Goal: Task Accomplishment & Management: Manage account settings

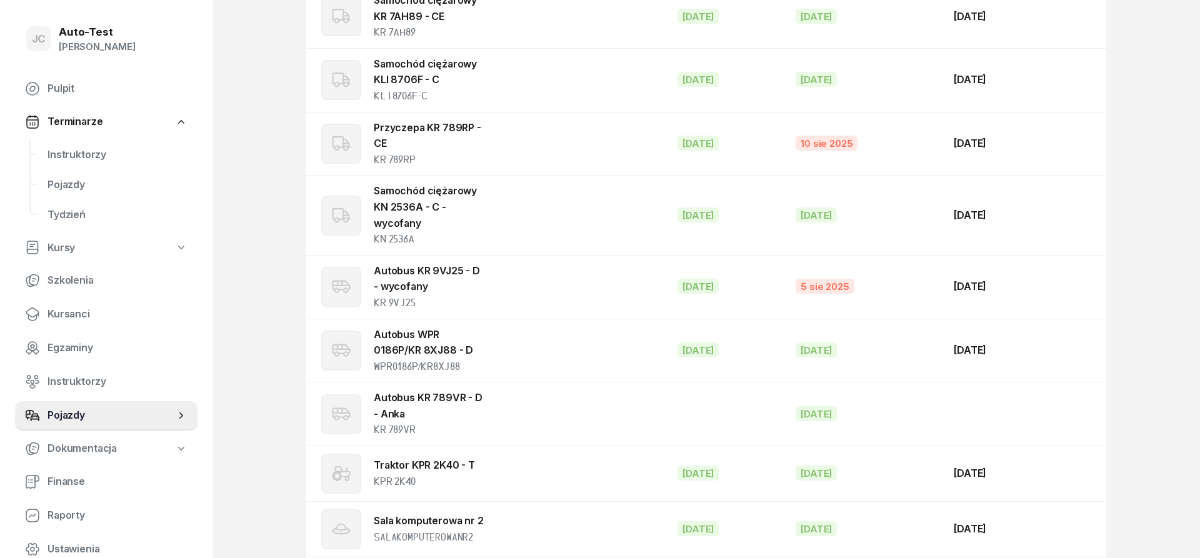
scroll to position [1671, 0]
click at [92, 156] on span "Instruktorzy" at bounding box center [117, 155] width 140 height 16
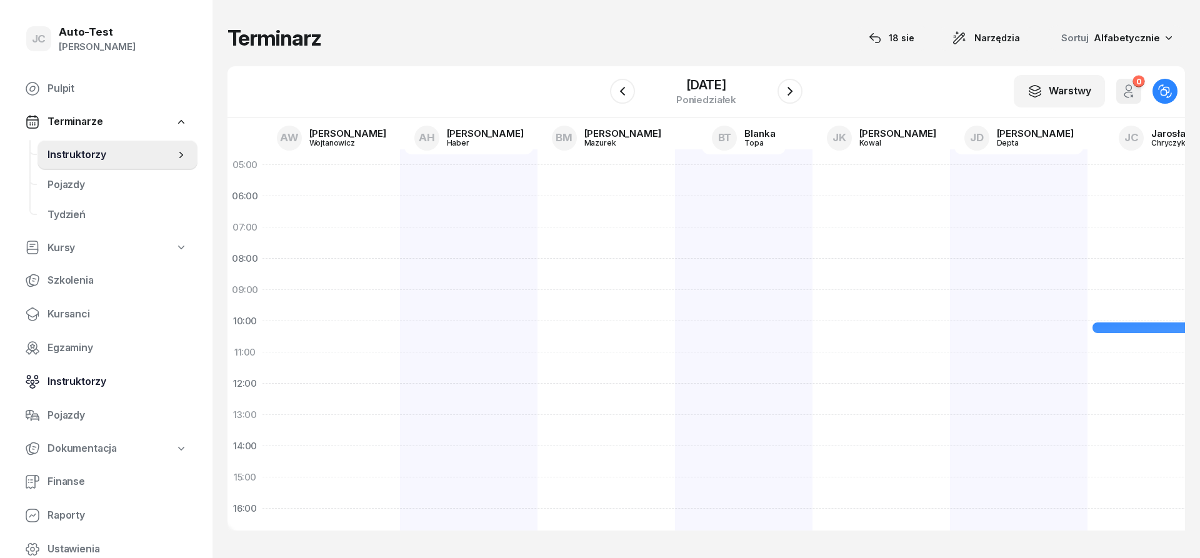
drag, startPoint x: 67, startPoint y: 386, endPoint x: 81, endPoint y: 386, distance: 14.4
click at [67, 386] on span "Instruktorzy" at bounding box center [117, 382] width 140 height 16
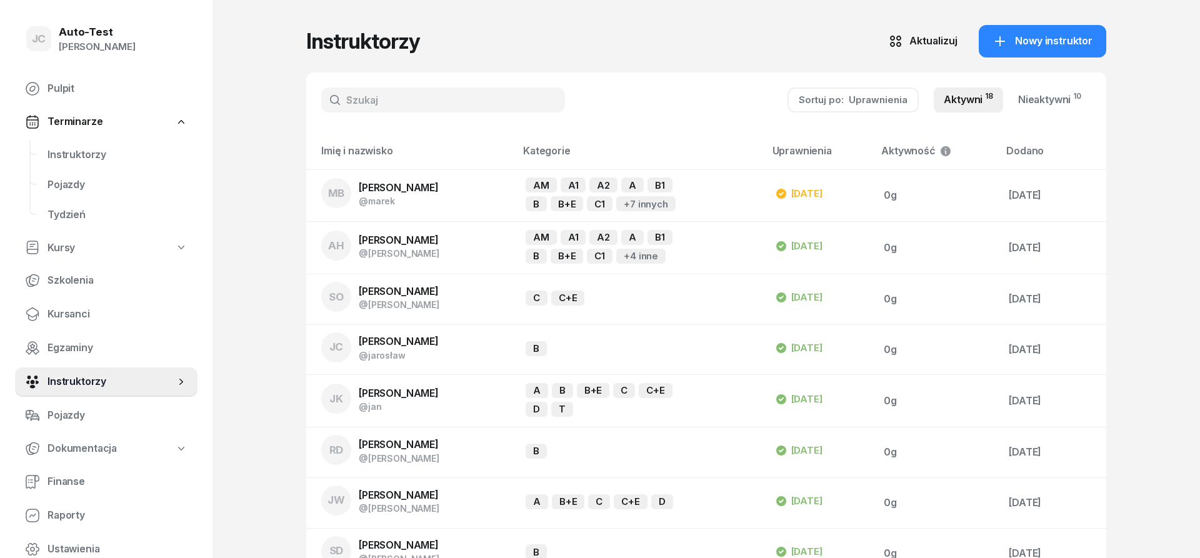
click at [356, 96] on input "text" at bounding box center [443, 99] width 244 height 25
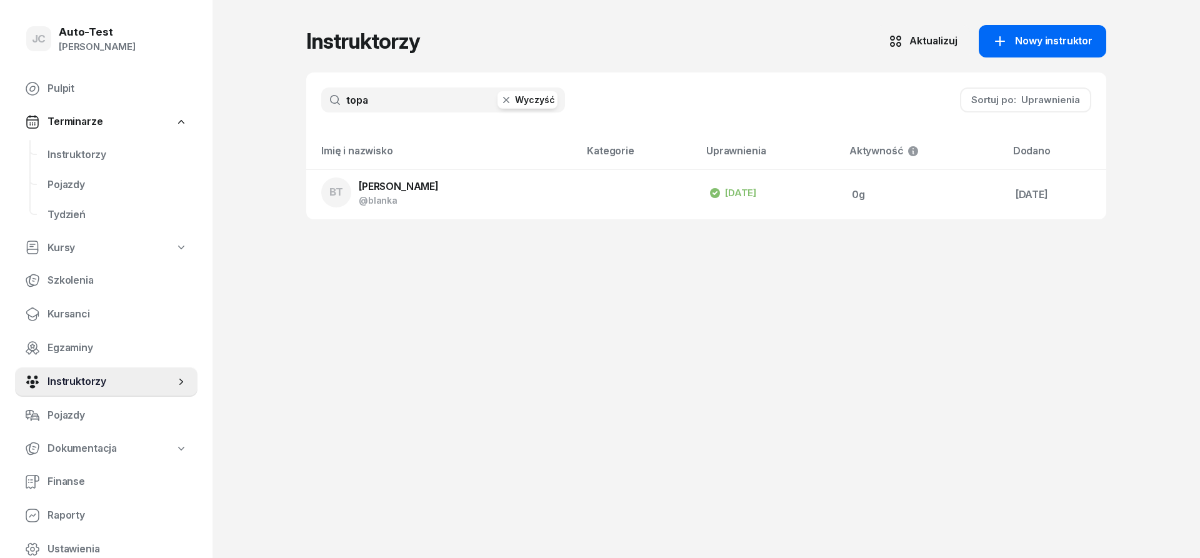
type input "topa"
click at [1069, 43] on span "Nowy instruktor" at bounding box center [1053, 41] width 77 height 16
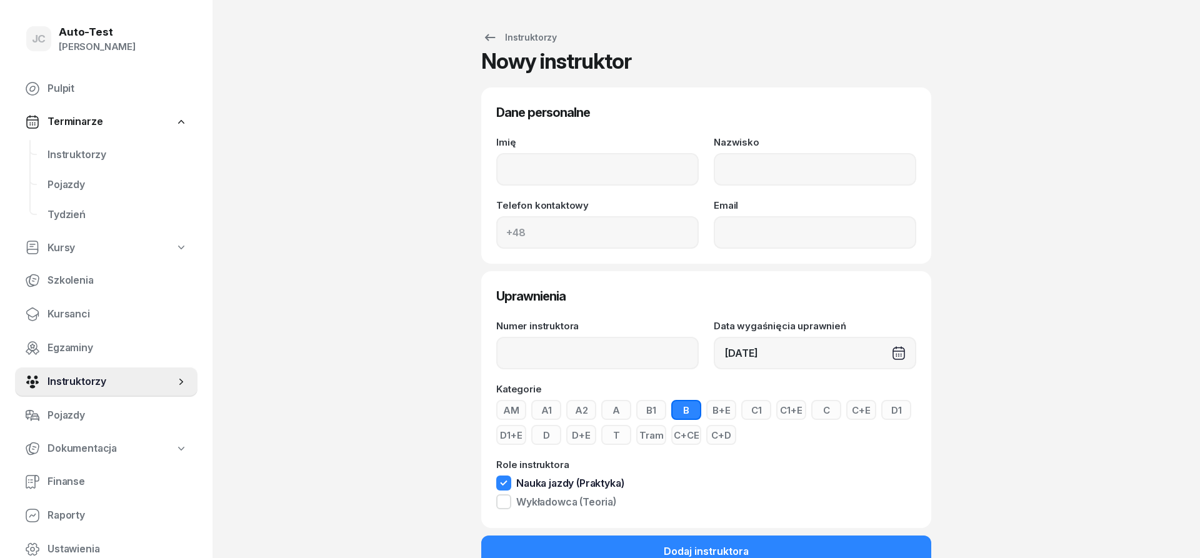
click at [625, 160] on input "Imię" at bounding box center [597, 169] width 202 height 32
type input "B"
type input "[PERSON_NAME]"
type input "K"
type input "Skwarek"
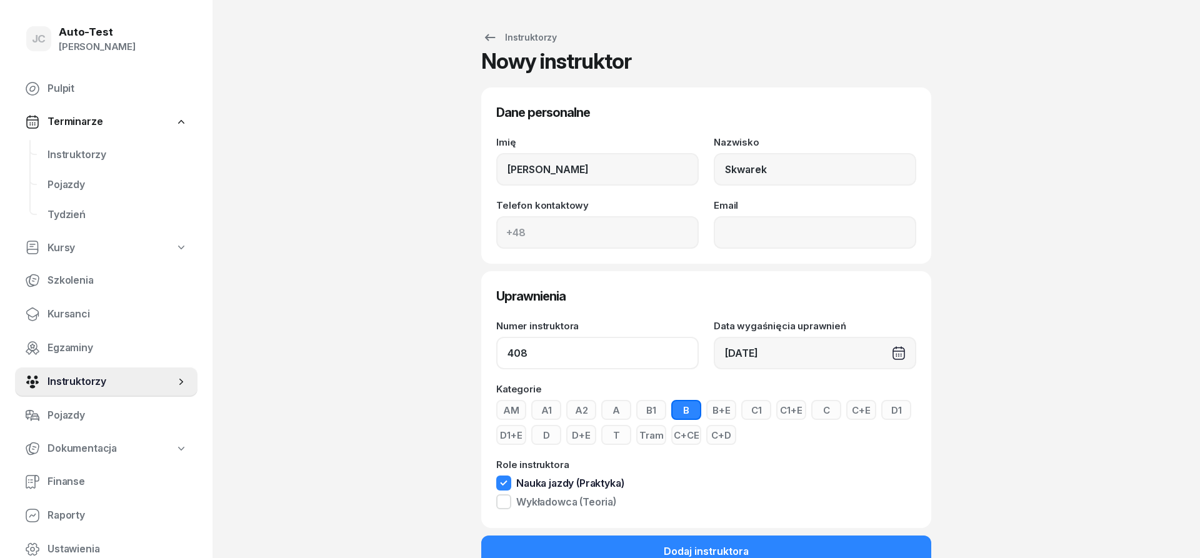
type input "408"
click at [788, 349] on div "[DATE]" at bounding box center [815, 353] width 202 height 32
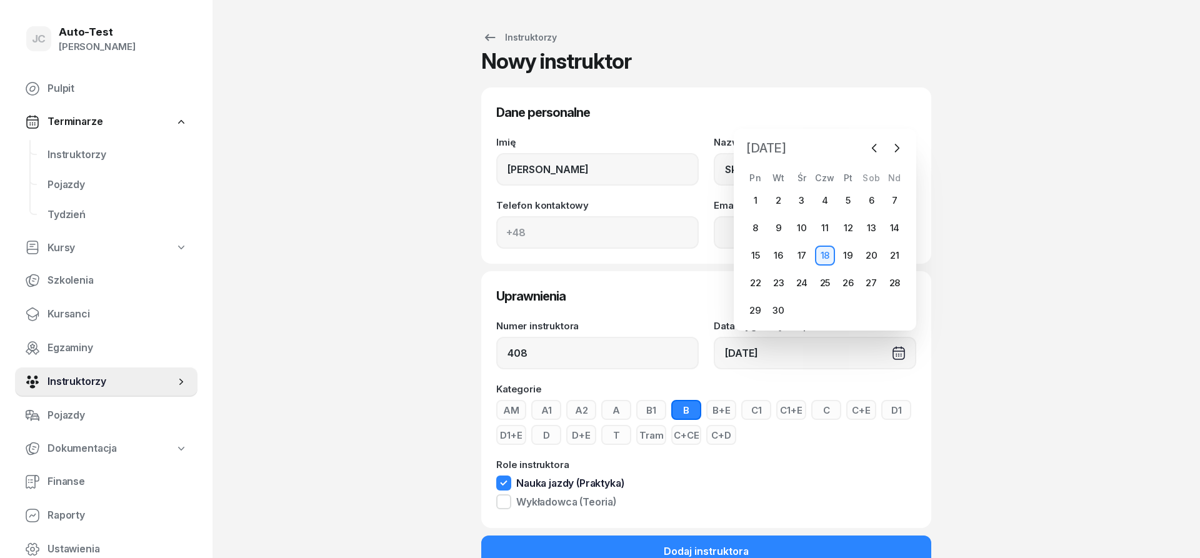
click at [773, 148] on span "[DATE]" at bounding box center [766, 148] width 50 height 20
click at [822, 189] on div "2025" at bounding box center [819, 187] width 25 height 17
click at [821, 186] on div "2025" at bounding box center [819, 187] width 25 height 17
click at [820, 186] on div "2025" at bounding box center [819, 187] width 25 height 17
click at [821, 189] on div "2025" at bounding box center [819, 187] width 25 height 17
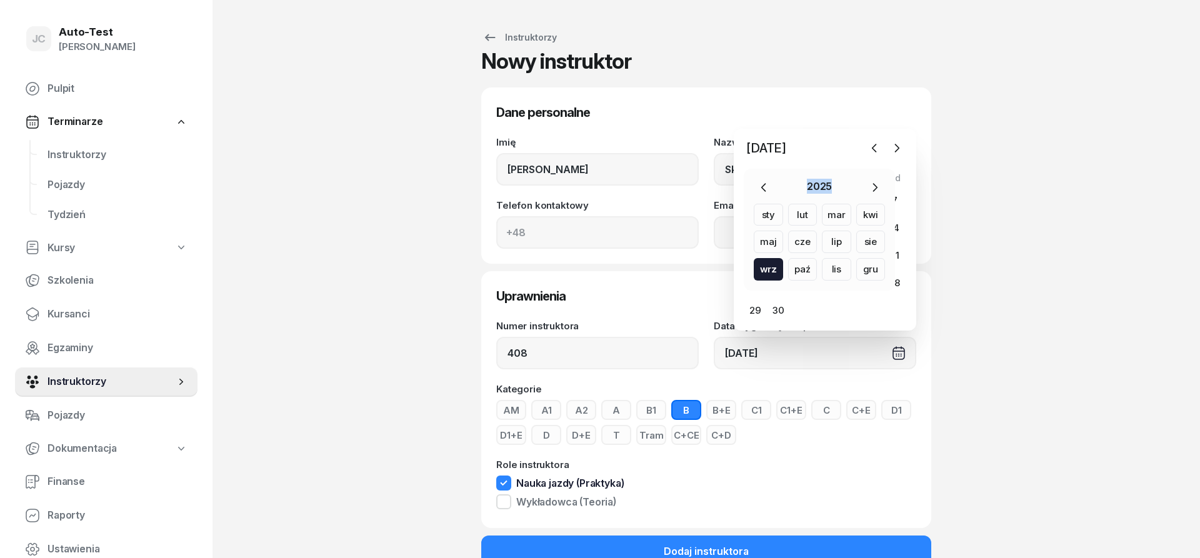
click at [821, 189] on div "2025" at bounding box center [819, 187] width 25 height 17
drag, startPoint x: 852, startPoint y: 189, endPoint x: 861, endPoint y: 187, distance: 8.9
click at [857, 187] on div "2025" at bounding box center [818, 187] width 131 height 17
click at [870, 189] on icon "button" at bounding box center [874, 187] width 12 height 12
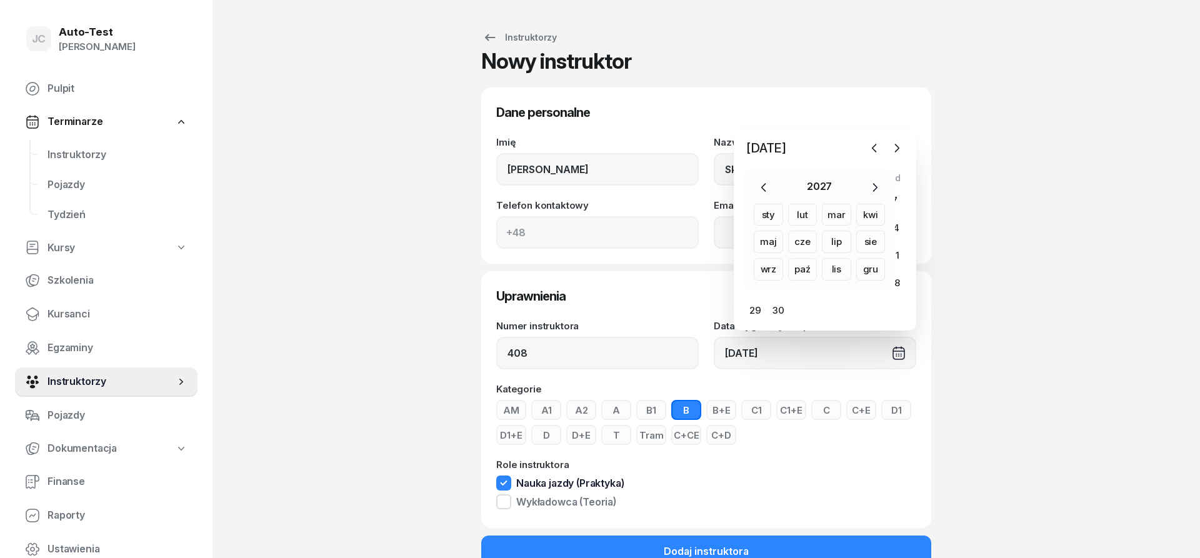
click at [870, 189] on icon "button" at bounding box center [874, 187] width 12 height 12
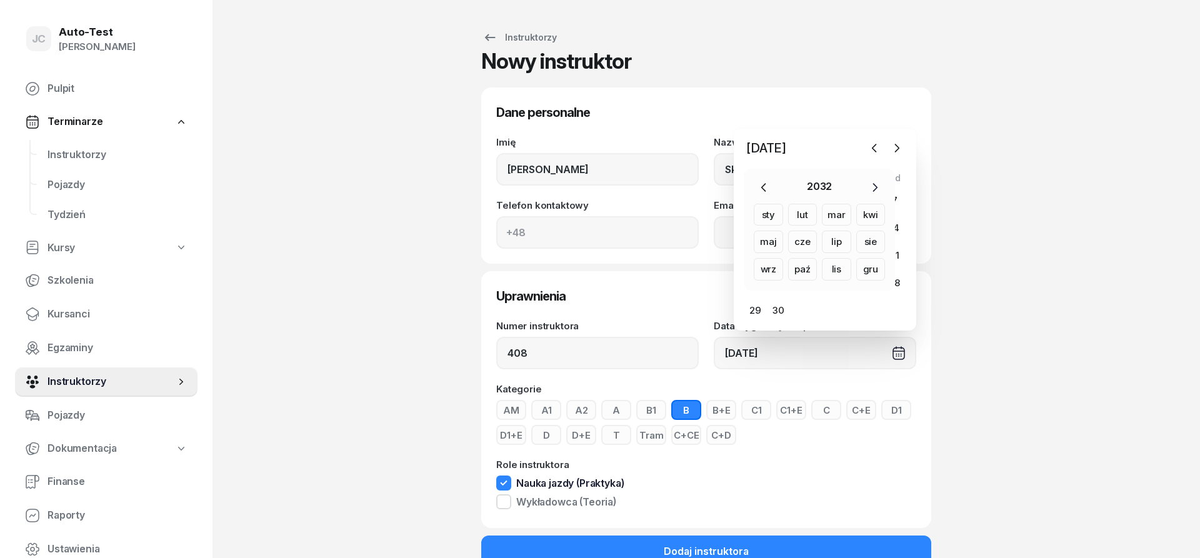
click at [870, 189] on icon "button" at bounding box center [874, 187] width 12 height 12
click at [870, 188] on icon "button" at bounding box center [874, 187] width 12 height 12
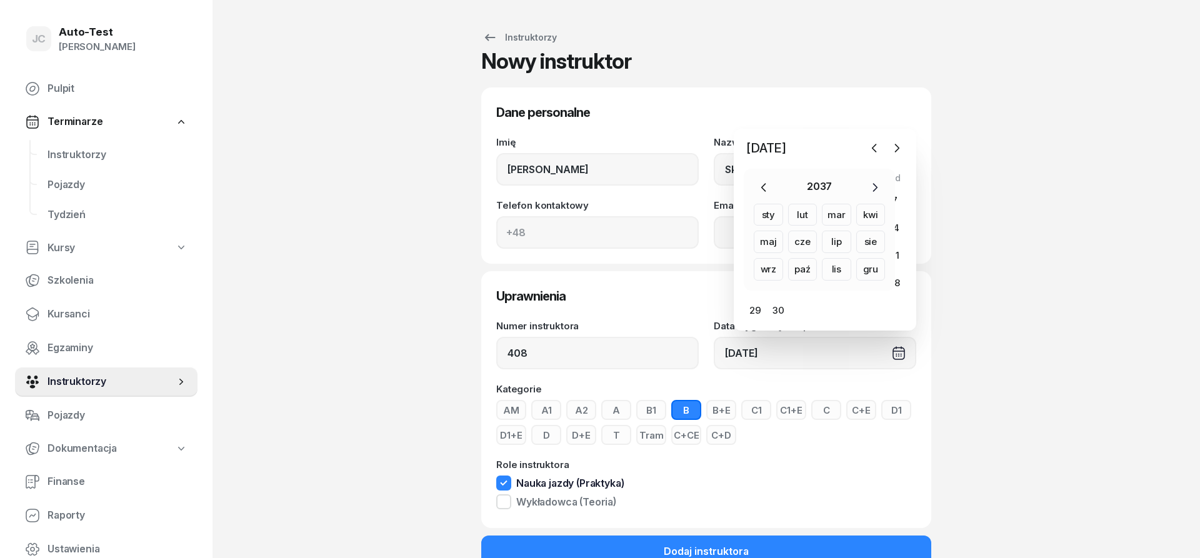
click at [870, 188] on icon "button" at bounding box center [874, 187] width 12 height 12
click at [871, 187] on icon "button" at bounding box center [874, 187] width 12 height 12
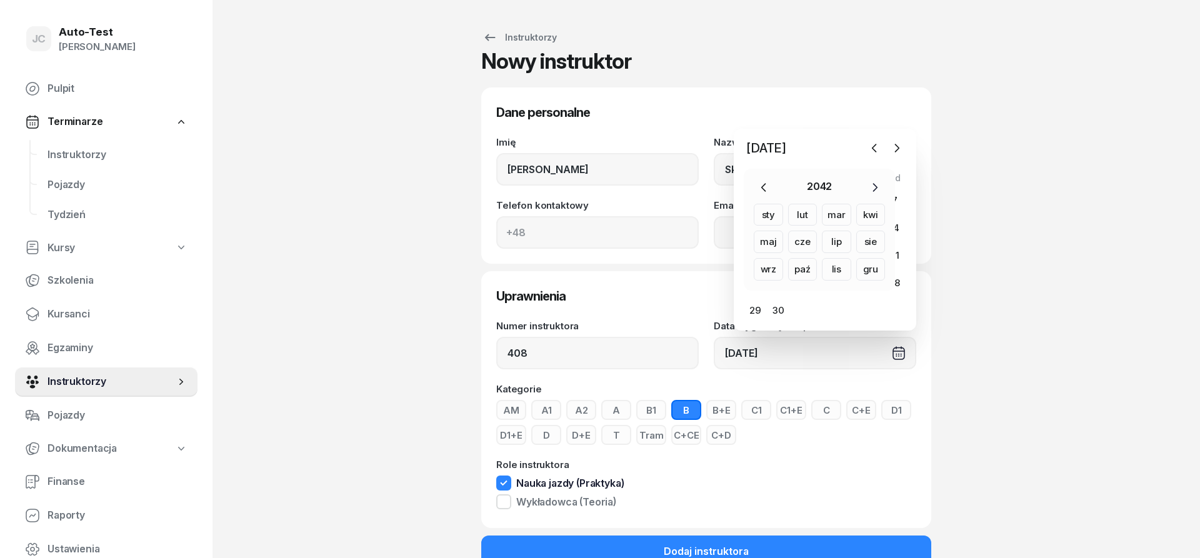
click at [871, 187] on icon "button" at bounding box center [874, 187] width 12 height 12
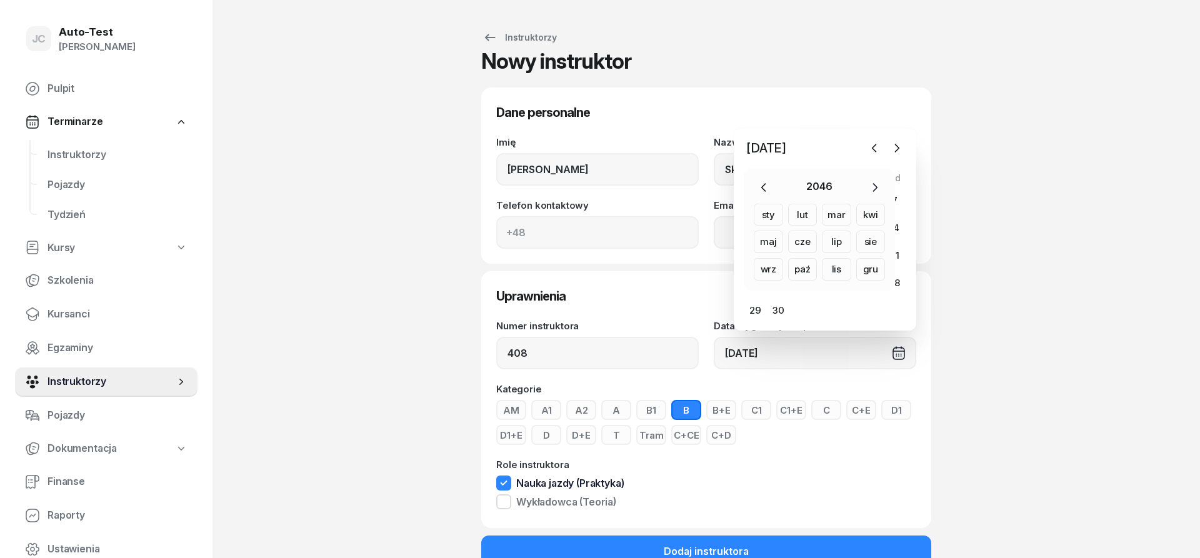
click at [871, 187] on icon "button" at bounding box center [874, 187] width 12 height 12
click at [788, 210] on div "sty" at bounding box center [802, 215] width 29 height 22
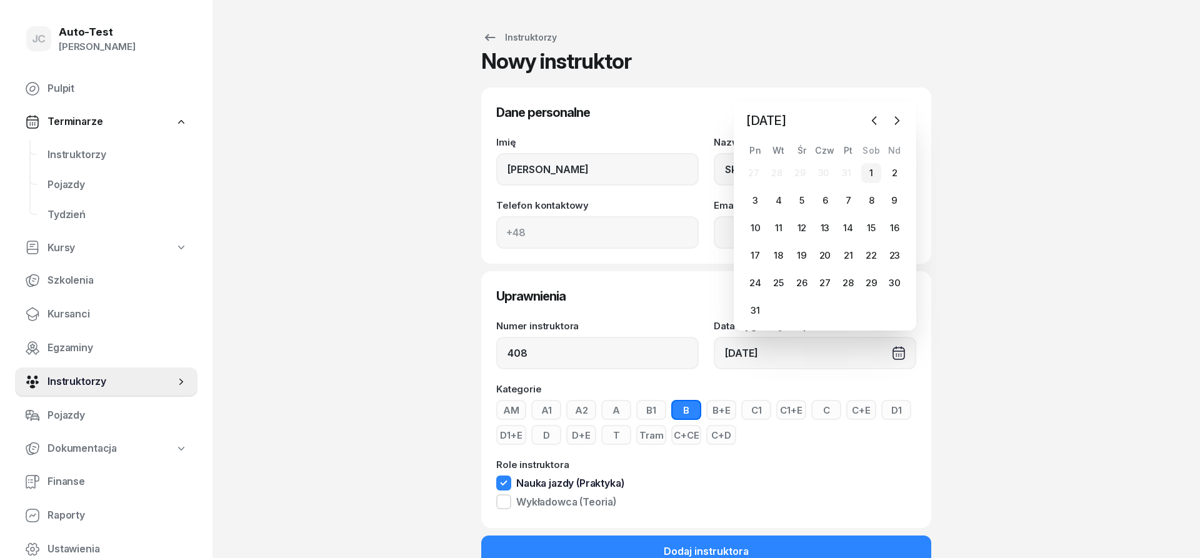
click at [873, 176] on div "1" at bounding box center [871, 173] width 20 height 20
type input "[DATE]"
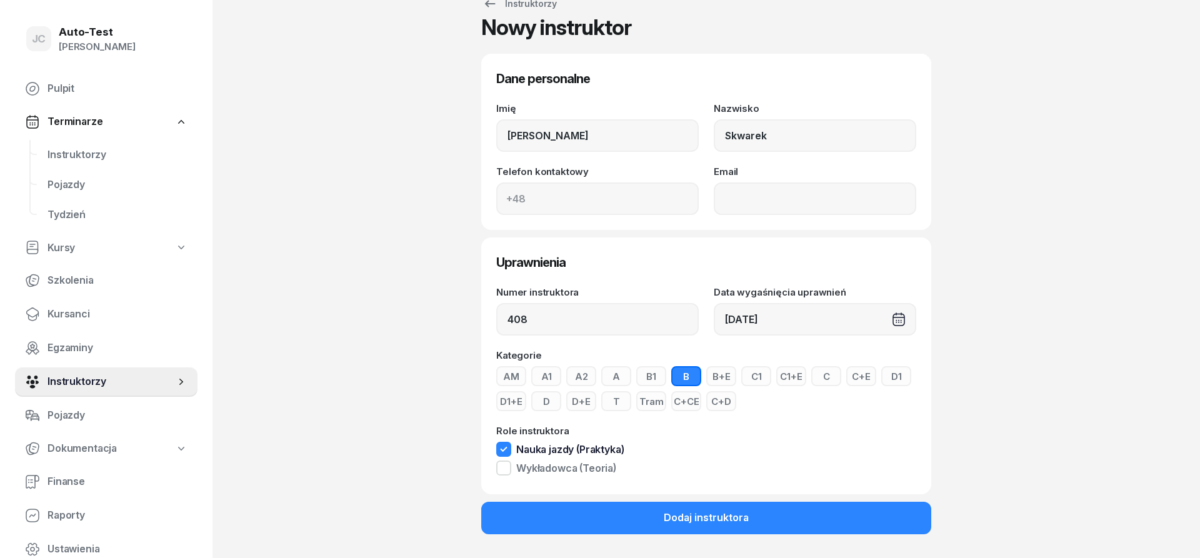
scroll to position [35, 0]
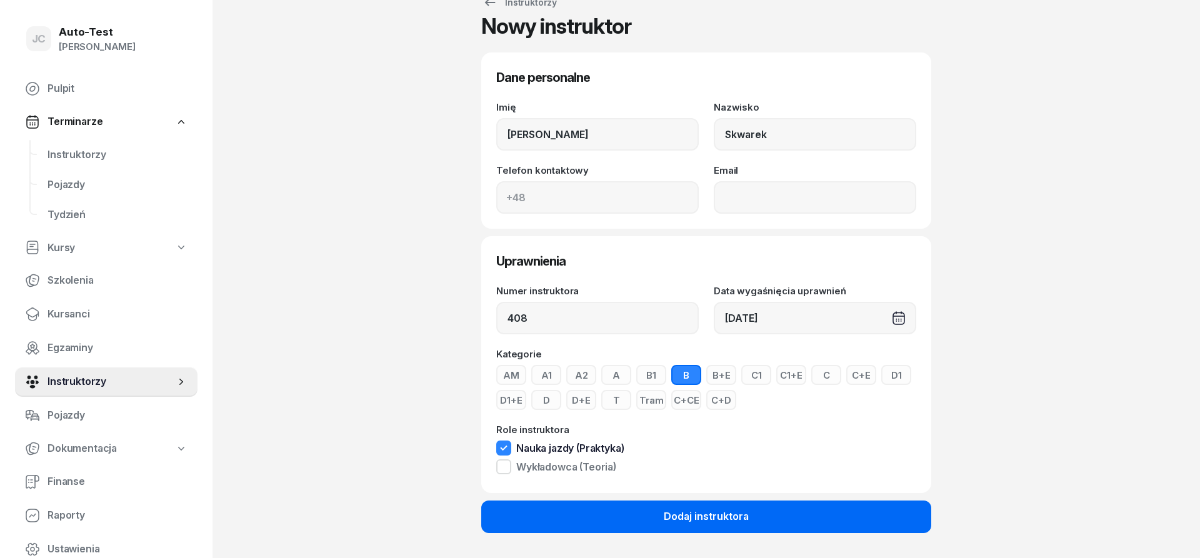
click at [704, 514] on div "Dodaj instruktora" at bounding box center [706, 517] width 85 height 16
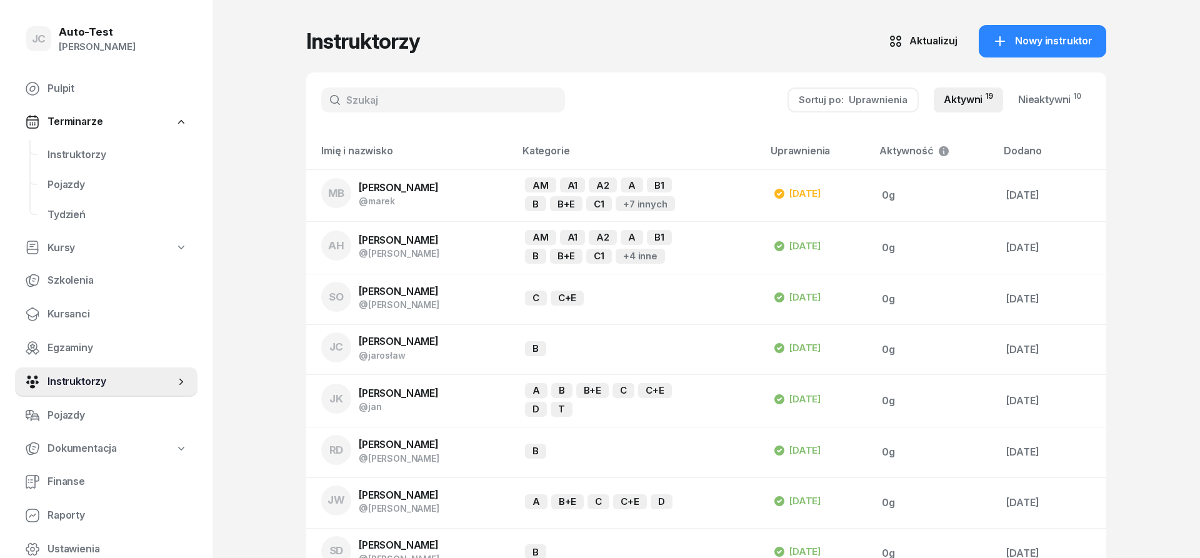
click at [430, 86] on div "Sortuj po: Uprawnienia Aktywni 19 Nieaktywni 10" at bounding box center [706, 99] width 800 height 55
click at [425, 97] on input "text" at bounding box center [443, 99] width 244 height 25
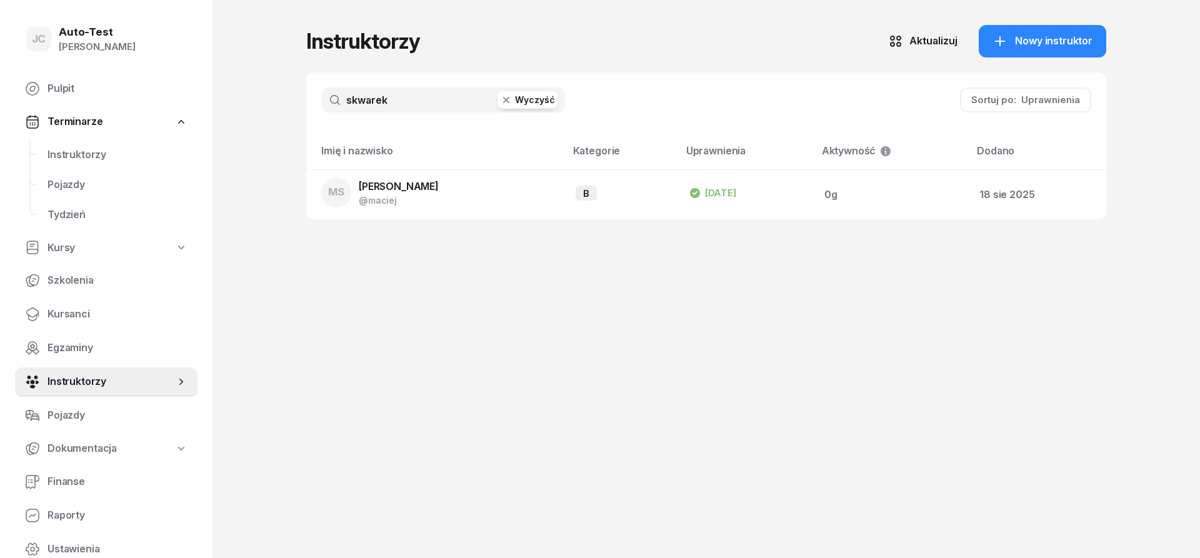
drag, startPoint x: 403, startPoint y: 97, endPoint x: 325, endPoint y: 103, distance: 78.3
click at [325, 103] on input "skwarek" at bounding box center [443, 99] width 244 height 25
drag, startPoint x: 380, startPoint y: 93, endPoint x: 326, endPoint y: 96, distance: 54.4
click at [327, 97] on input "topa" at bounding box center [443, 99] width 244 height 25
type input "skwarek"
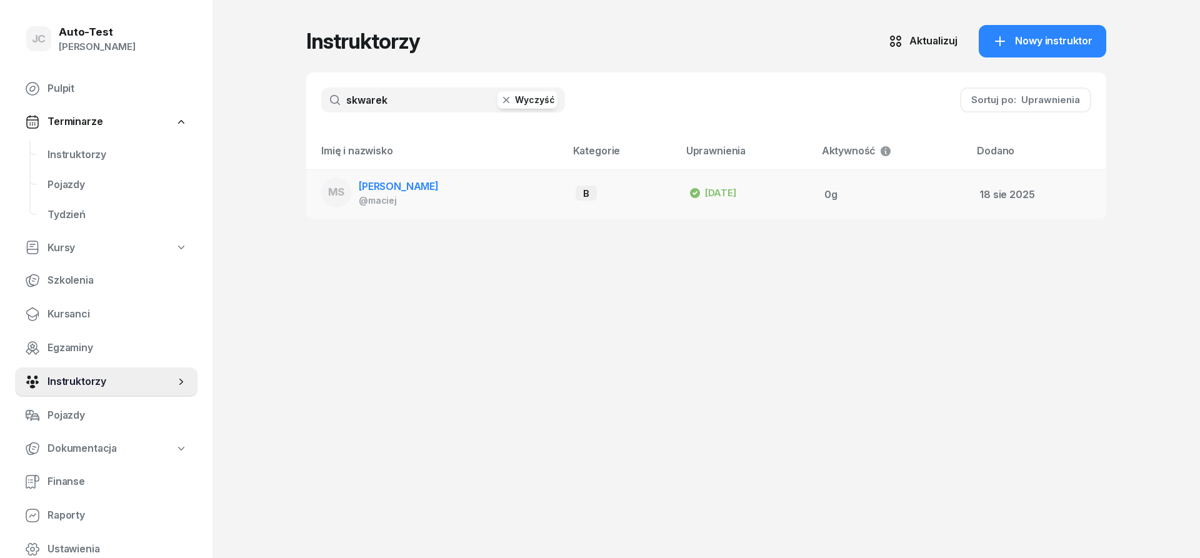
click at [402, 193] on div "[PERSON_NAME]" at bounding box center [399, 187] width 80 height 16
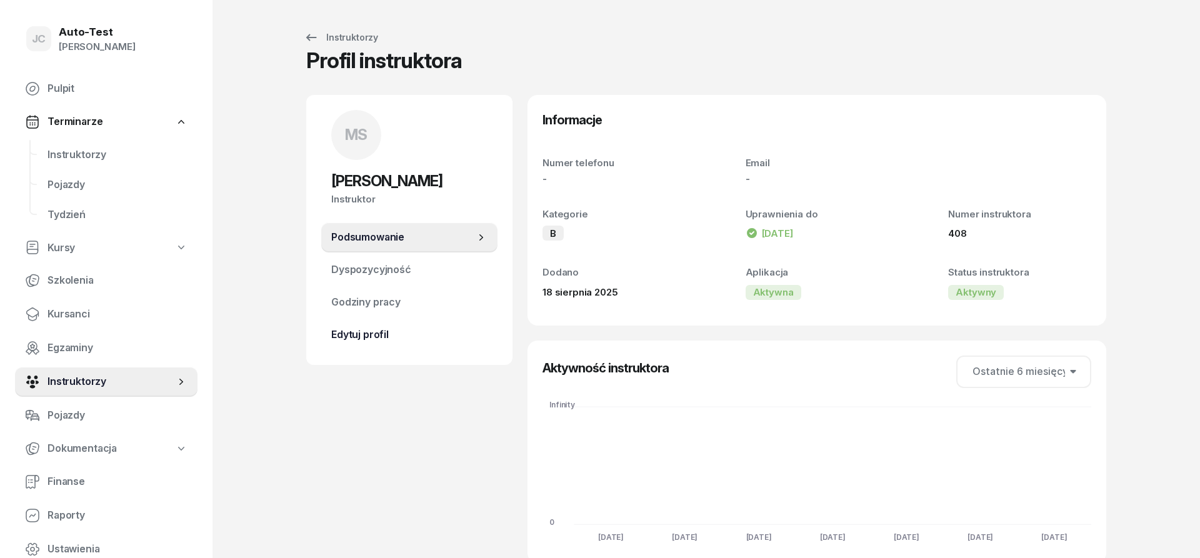
click at [409, 336] on span "Edytuj profil" at bounding box center [409, 335] width 156 height 16
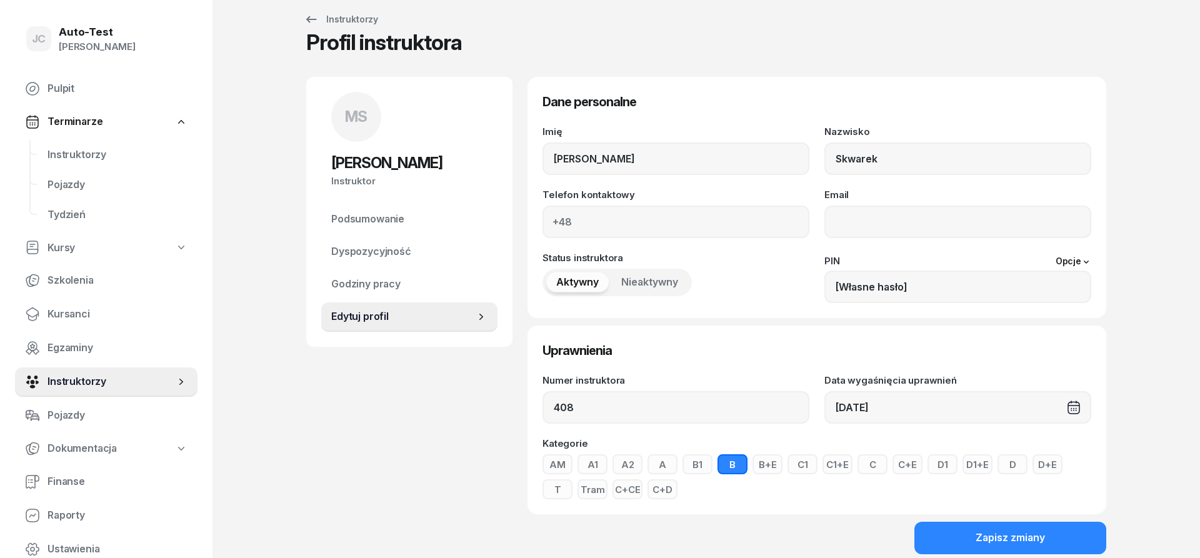
scroll to position [69, 0]
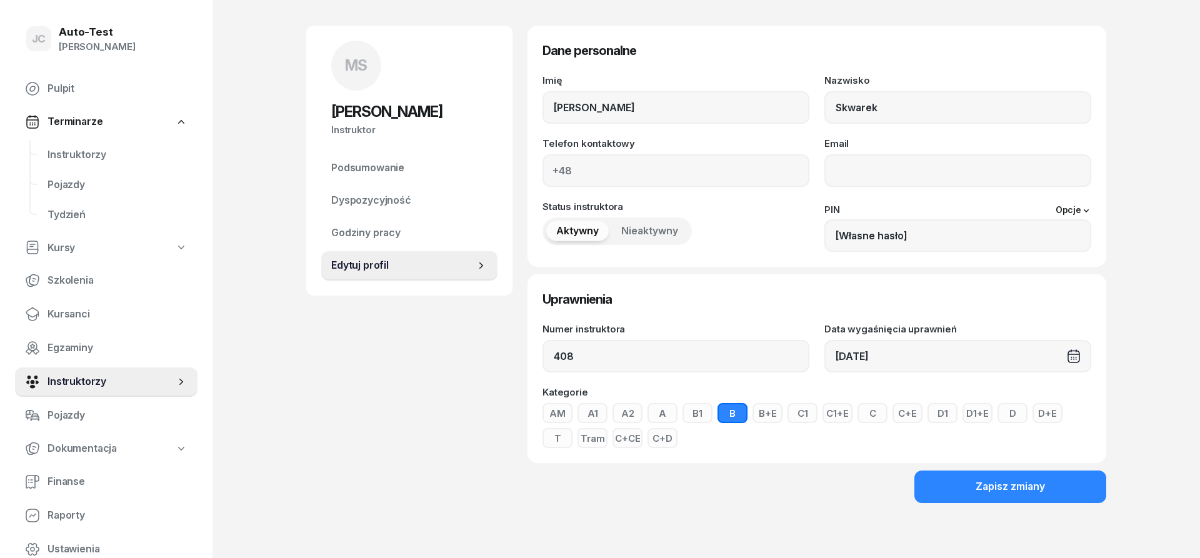
click at [732, 420] on button "B" at bounding box center [732, 413] width 30 height 20
click at [1035, 491] on div "Zapisz zmiany" at bounding box center [1009, 487] width 69 height 16
click at [117, 379] on span "Instruktorzy" at bounding box center [110, 382] width 127 height 16
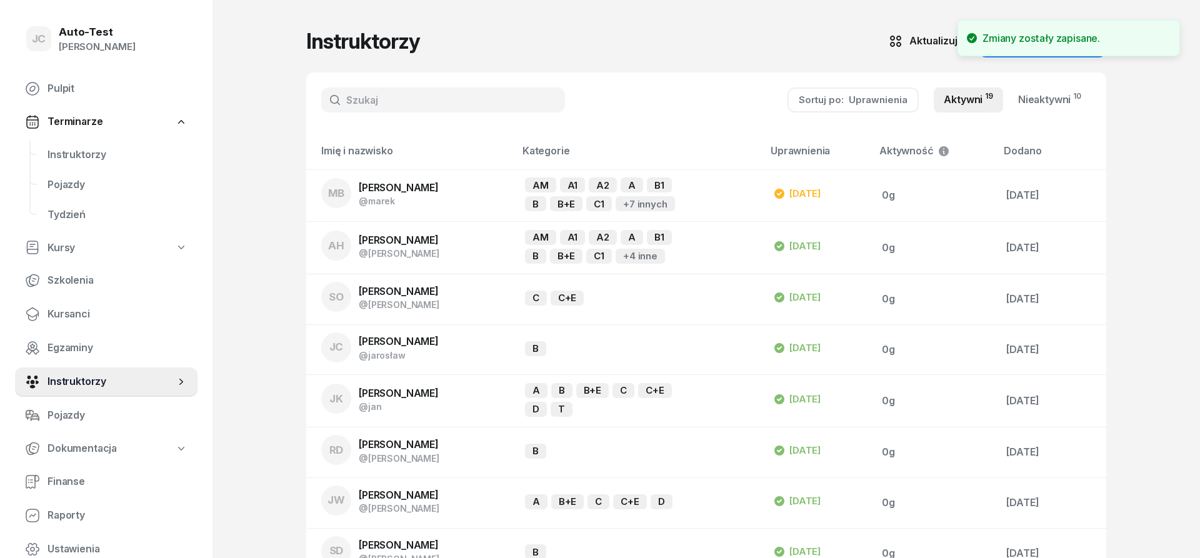
click at [416, 102] on input "text" at bounding box center [443, 99] width 244 height 25
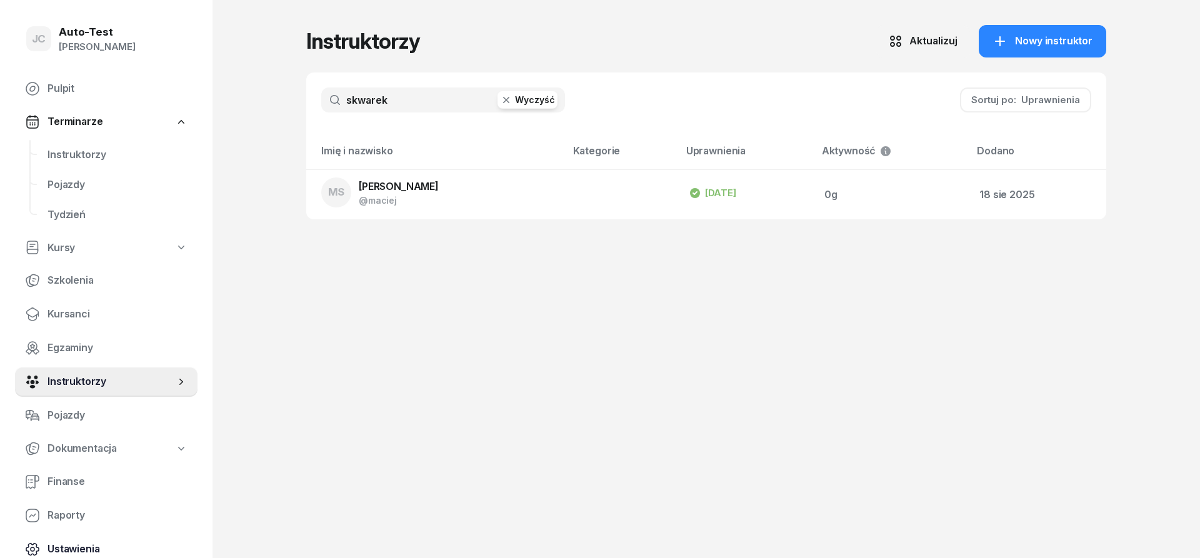
type input "skwarek"
click at [106, 427] on link "Pojazdy" at bounding box center [106, 415] width 182 height 30
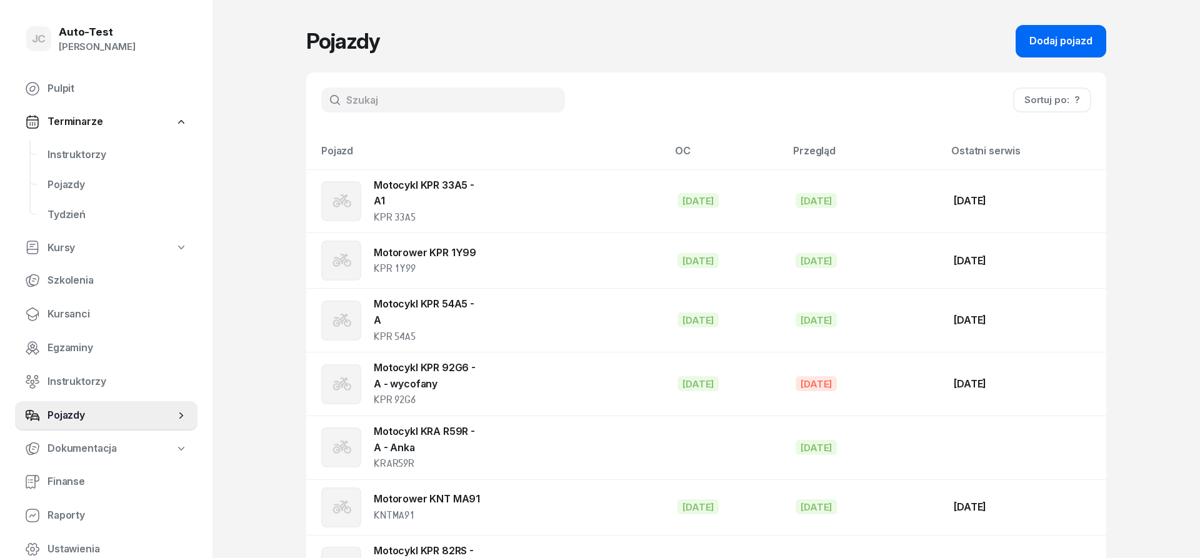
click at [1041, 53] on button "Dodaj pojazd" at bounding box center [1060, 41] width 91 height 32
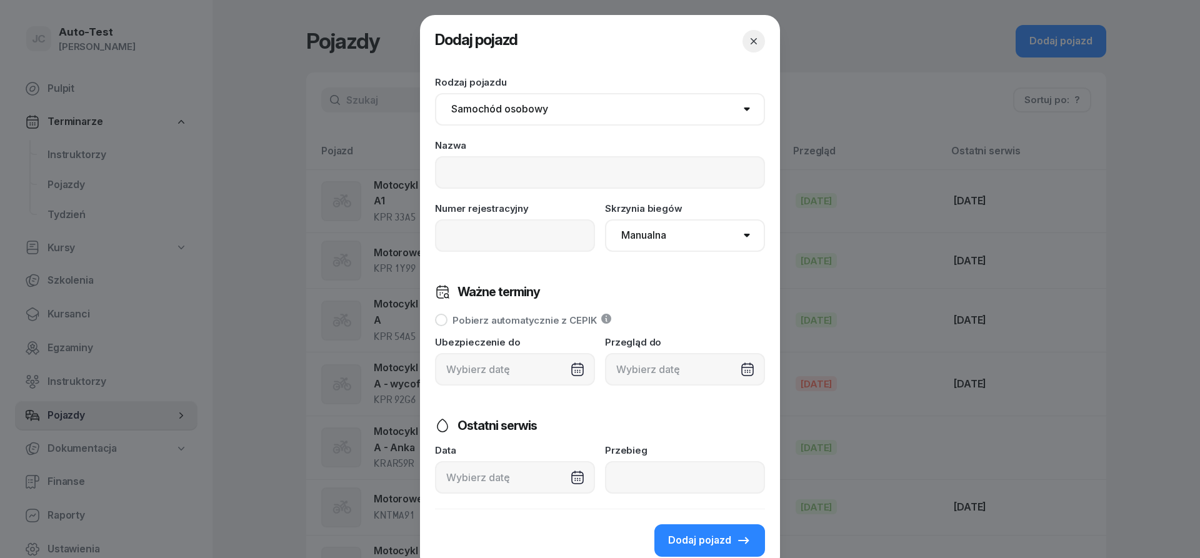
click at [746, 47] on button "button" at bounding box center [753, 41] width 22 height 22
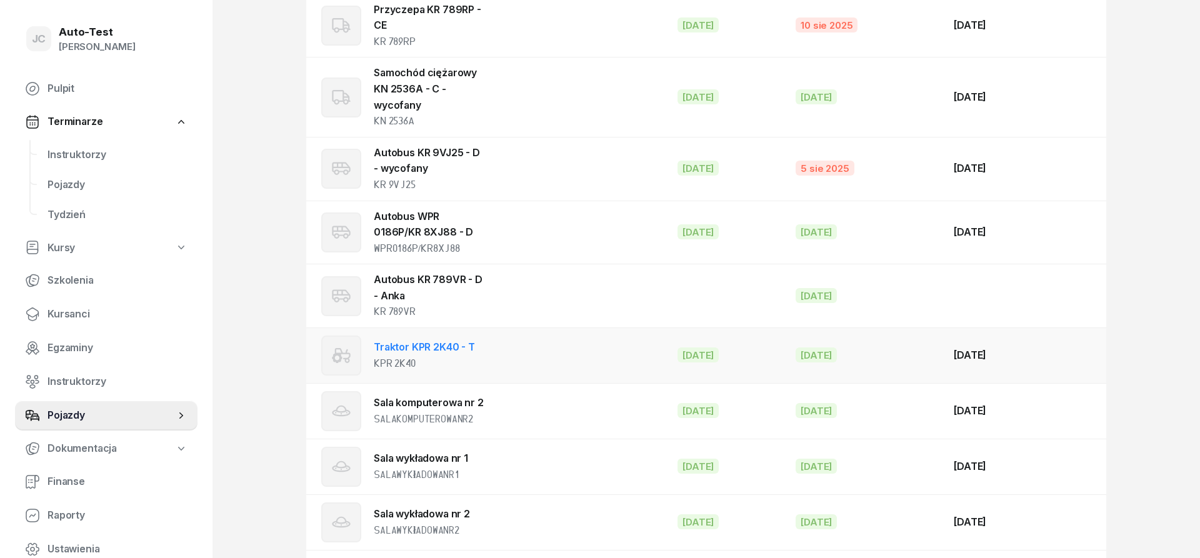
scroll to position [1721, 0]
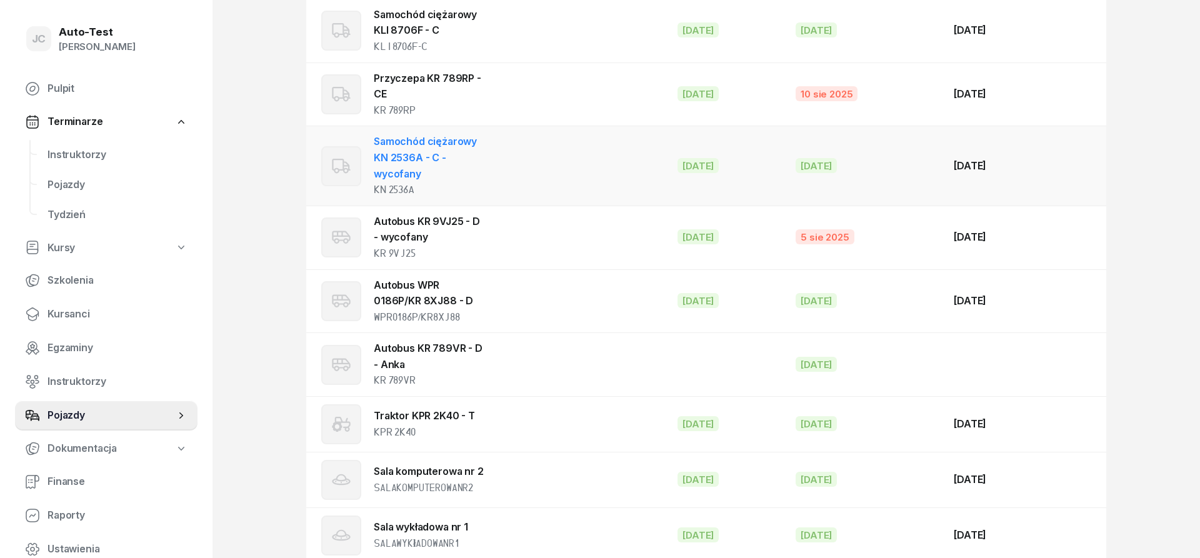
click at [509, 184] on td "Samochód ciężarowy KN 2536A - C - wycofany KN 2536A" at bounding box center [486, 165] width 361 height 79
select select "truck"
select select
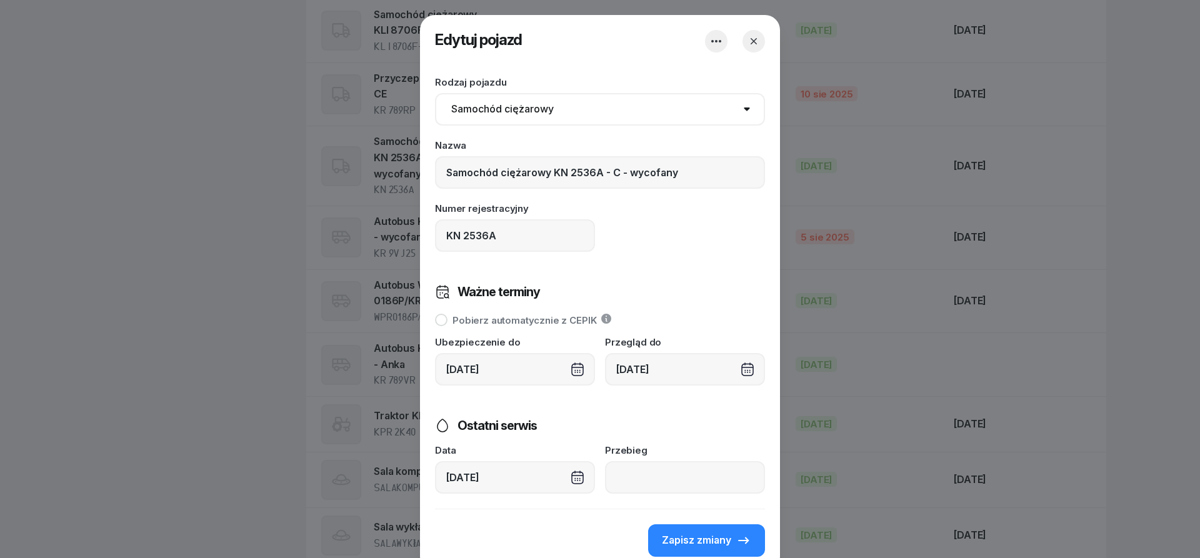
click at [755, 46] on icon "button" at bounding box center [753, 41] width 12 height 12
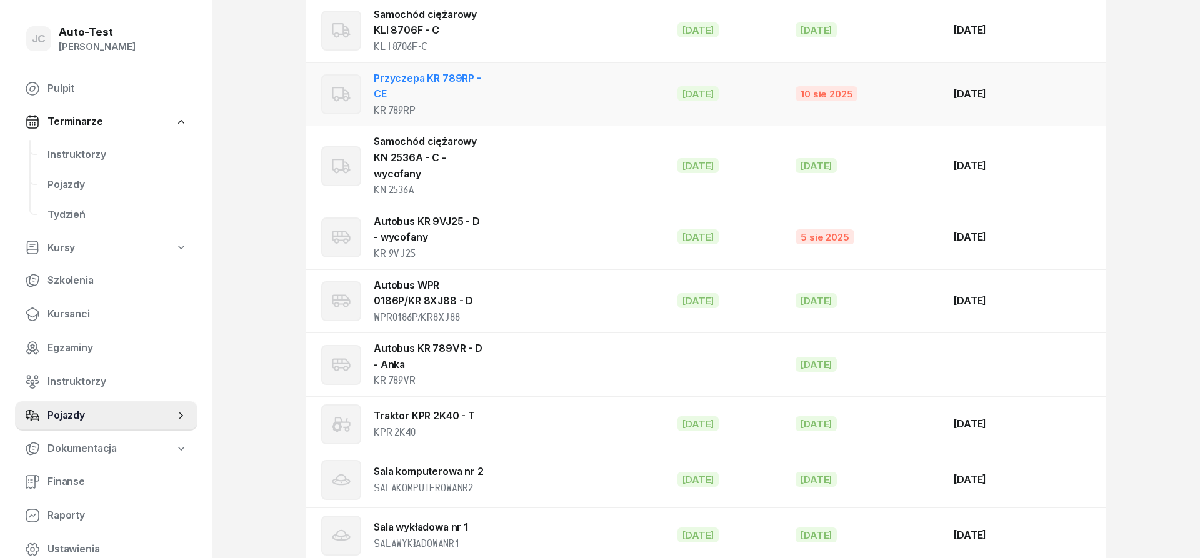
click at [456, 107] on div "KR 789RP" at bounding box center [429, 110] width 110 height 16
select select "truck"
select select
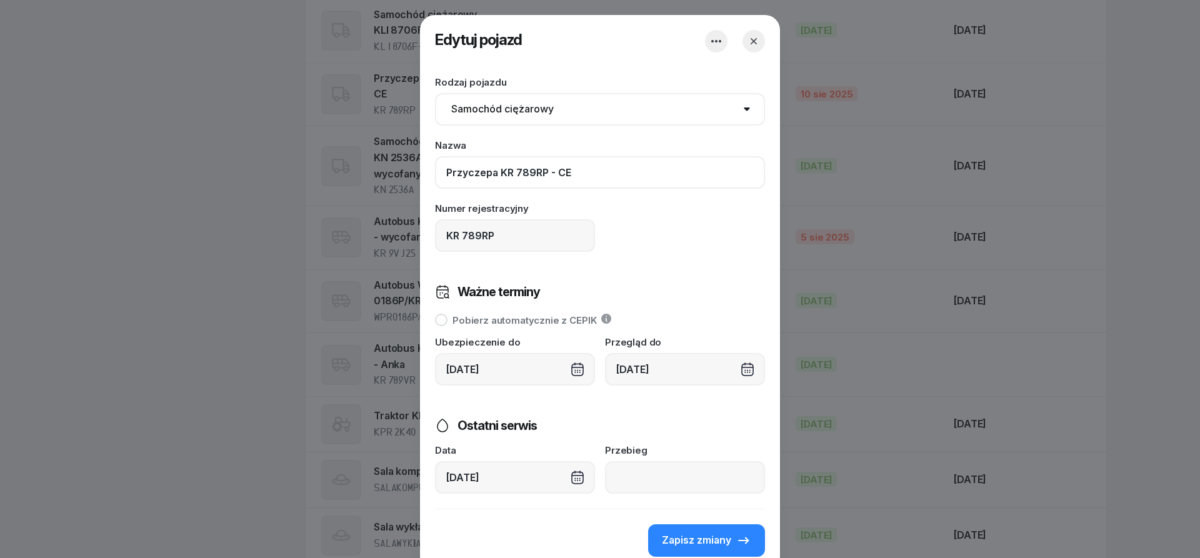
drag, startPoint x: 596, startPoint y: 170, endPoint x: 409, endPoint y: 172, distance: 187.4
click at [435, 172] on input "Przyczepa KR 789RP - CE" at bounding box center [600, 172] width 330 height 32
click at [758, 39] on icon "button" at bounding box center [753, 41] width 12 height 12
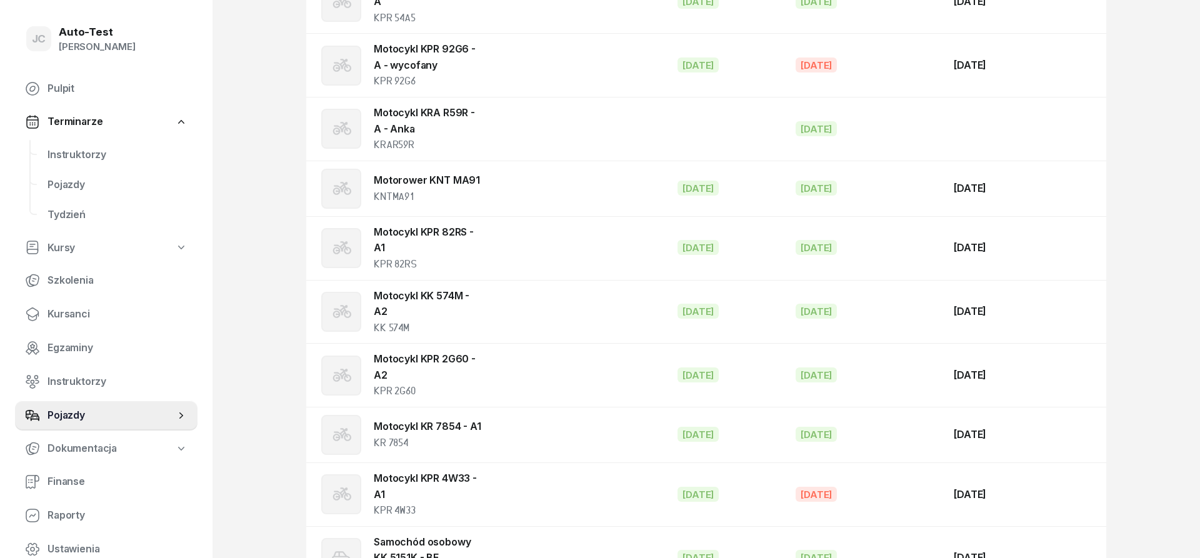
scroll to position [0, 0]
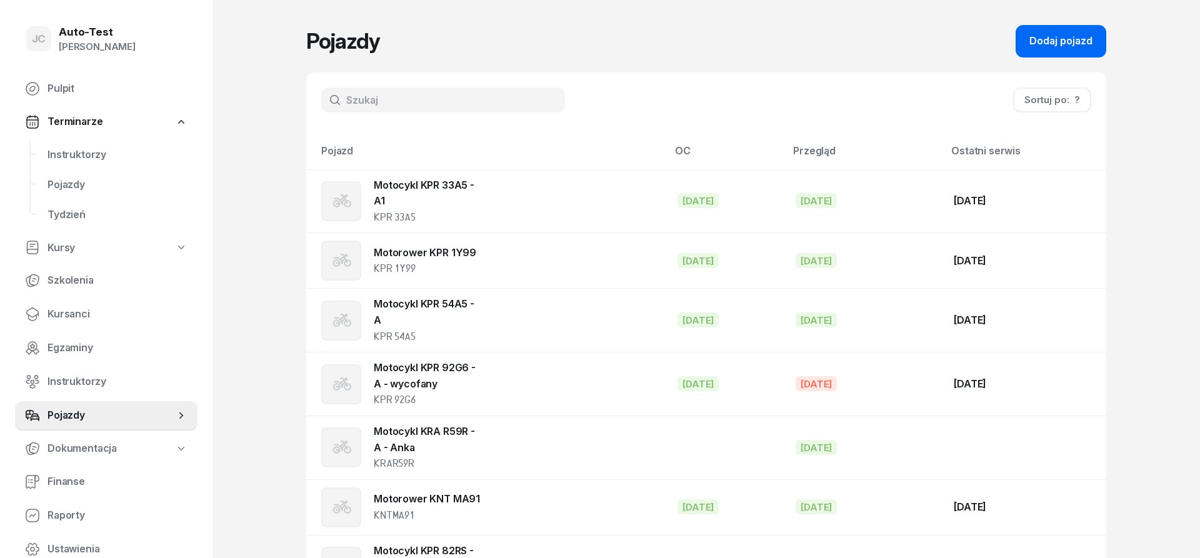
click at [1052, 51] on button "Dodaj pojazd" at bounding box center [1060, 41] width 91 height 32
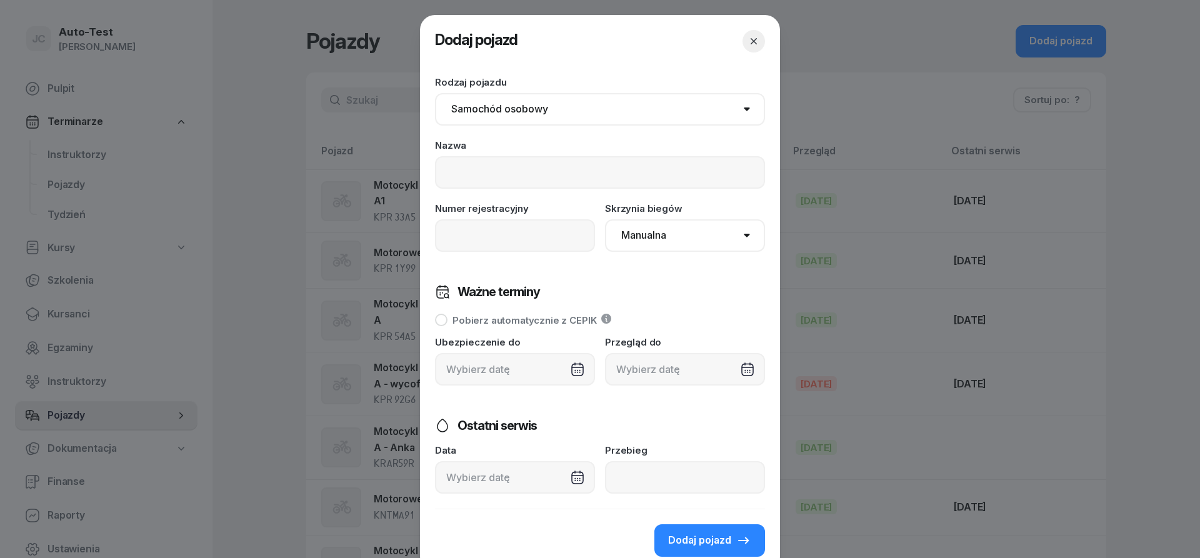
click at [435, 93] on select "Samochód osobowy Motocykl Samochód ciężarowy Przyczepa Autobus Traktor Tramwaj …" at bounding box center [600, 109] width 330 height 32
select select "truck"
click option "Samochód ciężarowy" at bounding box center [0, 0] width 0 height 0
click at [497, 177] on input at bounding box center [600, 172] width 330 height 32
paste input "Przyczepa KR 789RP - CE"
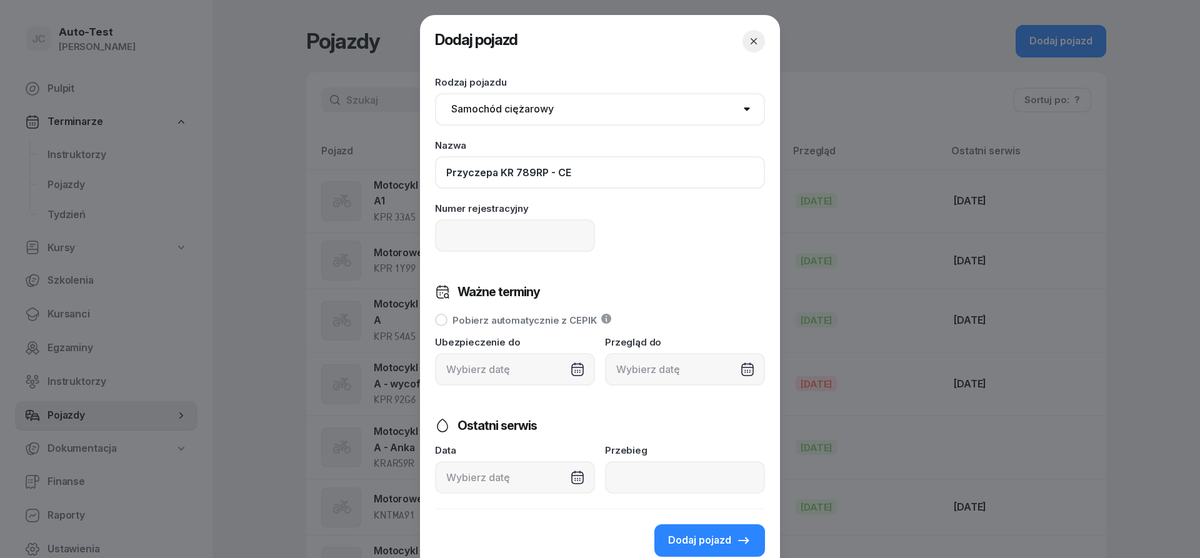
click at [512, 175] on input "Przyczepa KR 789RP - CE" at bounding box center [600, 172] width 330 height 32
drag, startPoint x: 550, startPoint y: 174, endPoint x: 552, endPoint y: 186, distance: 12.6
click at [550, 174] on input "Przyczepa KRA 789RP - CE" at bounding box center [600, 172] width 330 height 32
drag, startPoint x: 500, startPoint y: 172, endPoint x: 549, endPoint y: 171, distance: 49.4
click at [549, 171] on input "Przyczepa KRA 3618P - CE" at bounding box center [600, 172] width 330 height 32
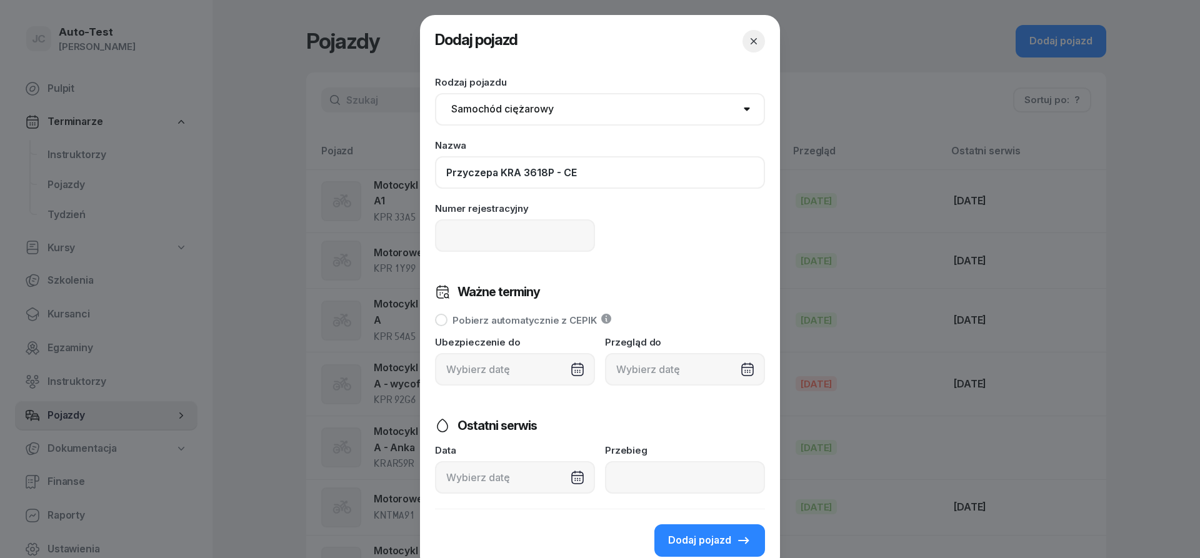
type input "Przyczepa KRA 3618P - CE"
click at [471, 235] on input at bounding box center [515, 235] width 160 height 32
paste input "KRA 3618P"
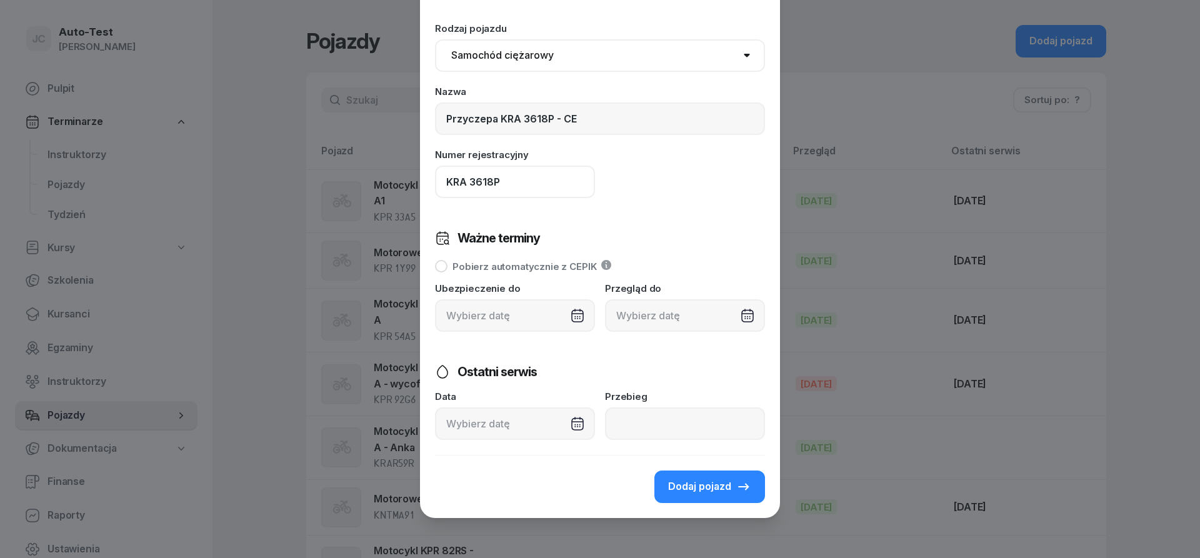
type input "KRA 3618P"
click at [650, 314] on div at bounding box center [685, 315] width 160 height 32
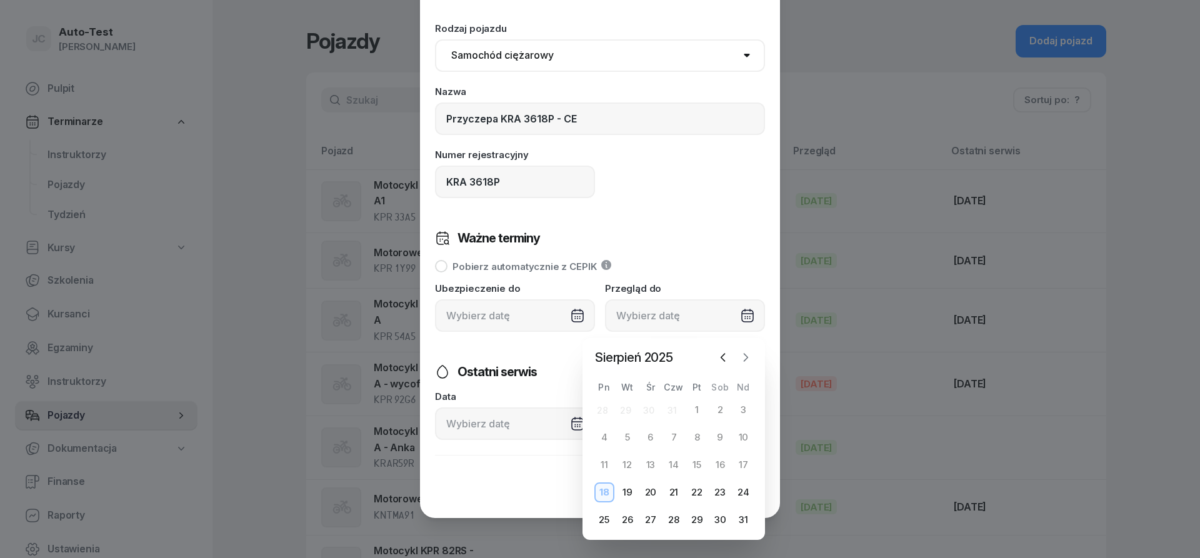
click at [748, 357] on icon "button" at bounding box center [746, 357] width 4 height 7
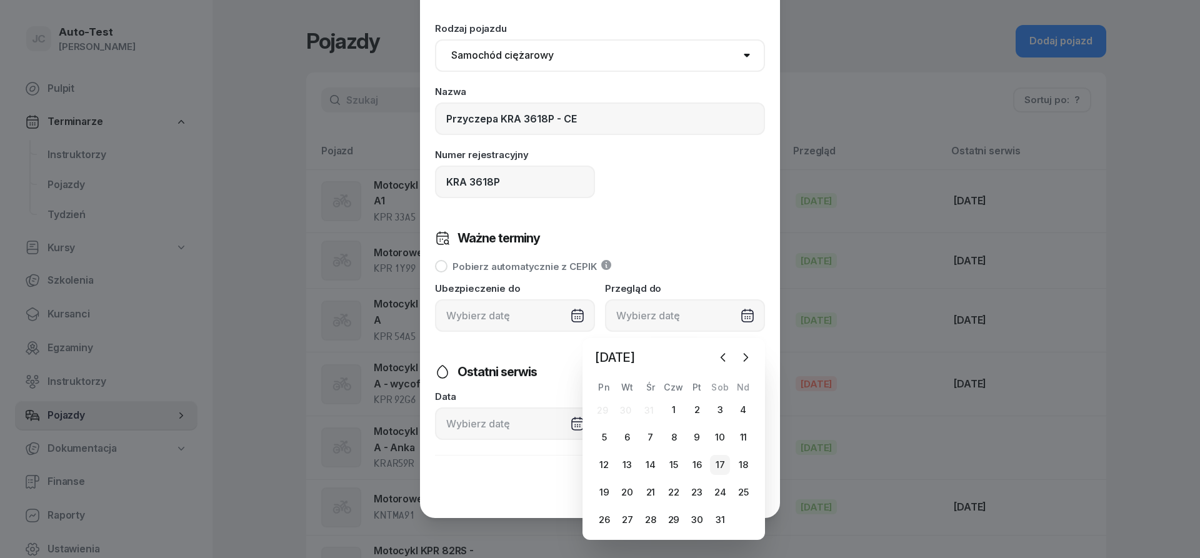
click at [721, 467] on div "17" at bounding box center [720, 465] width 20 height 20
type input "[DATE]"
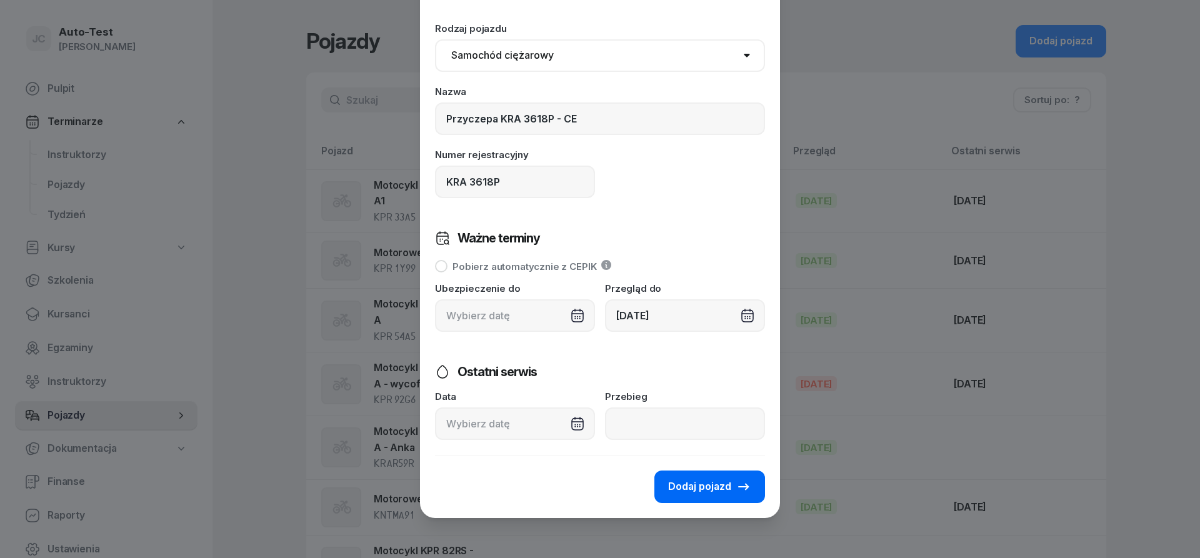
click at [704, 487] on span "Dodaj pojazd" at bounding box center [699, 487] width 63 height 16
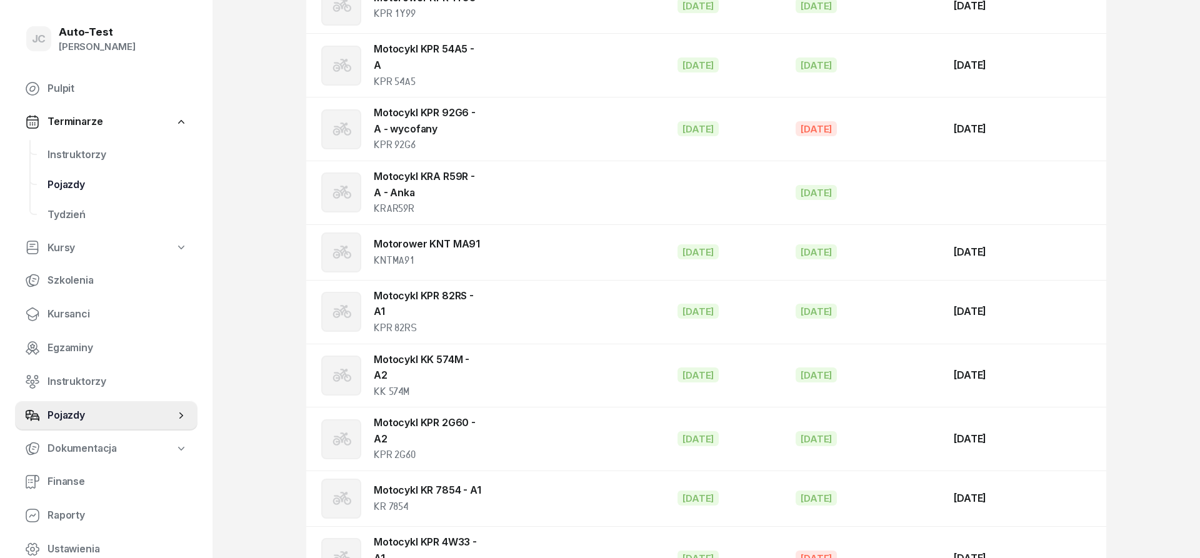
scroll to position [0, 0]
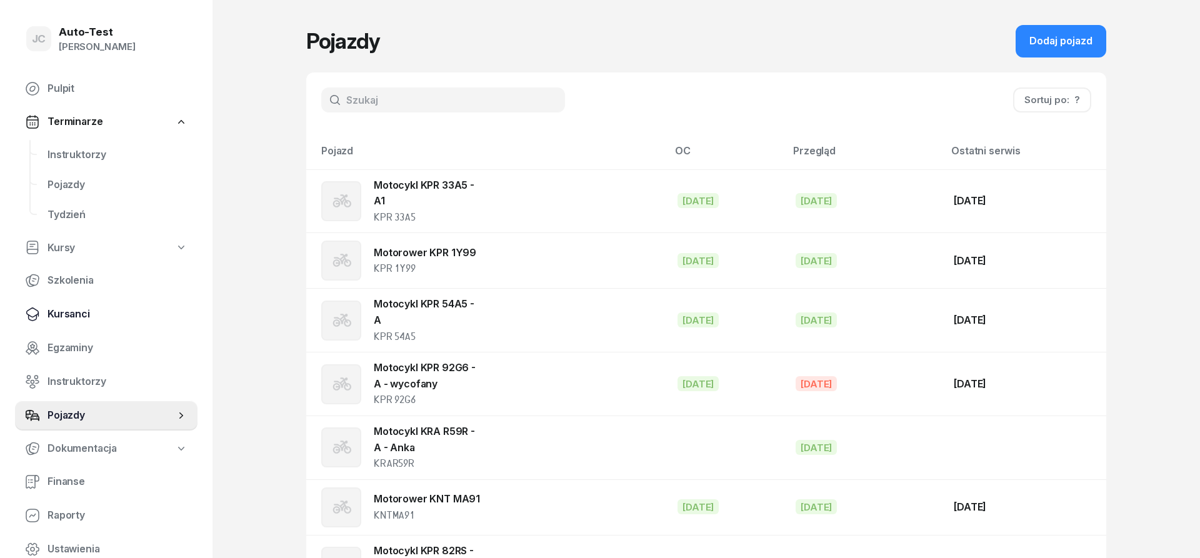
click at [97, 315] on span "Kursanci" at bounding box center [117, 314] width 140 height 16
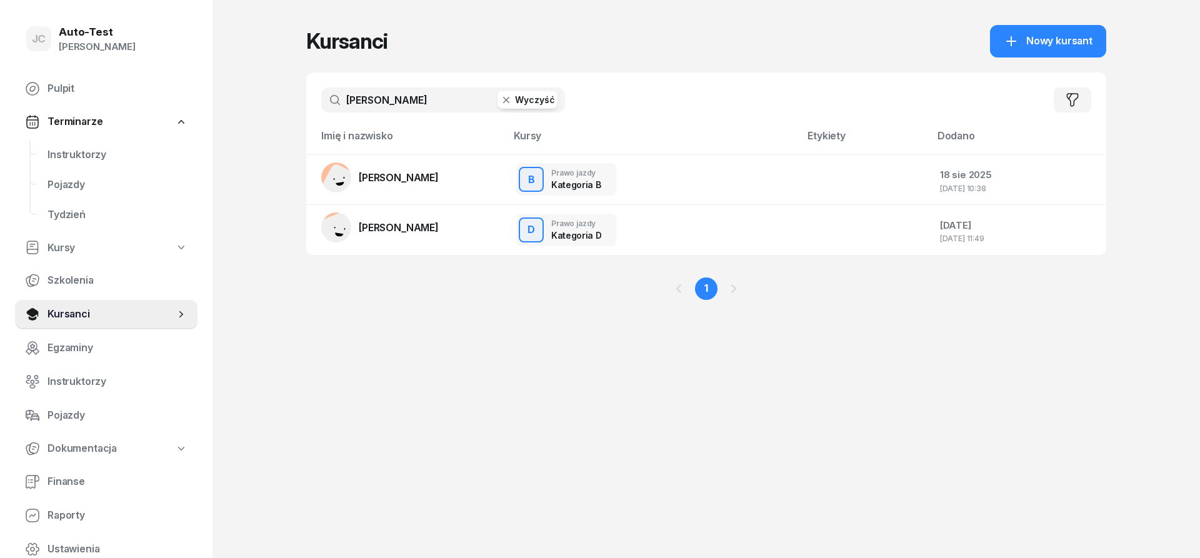
drag, startPoint x: 407, startPoint y: 94, endPoint x: 291, endPoint y: 94, distance: 116.2
click at [321, 94] on input "[PERSON_NAME]" at bounding box center [443, 99] width 244 height 25
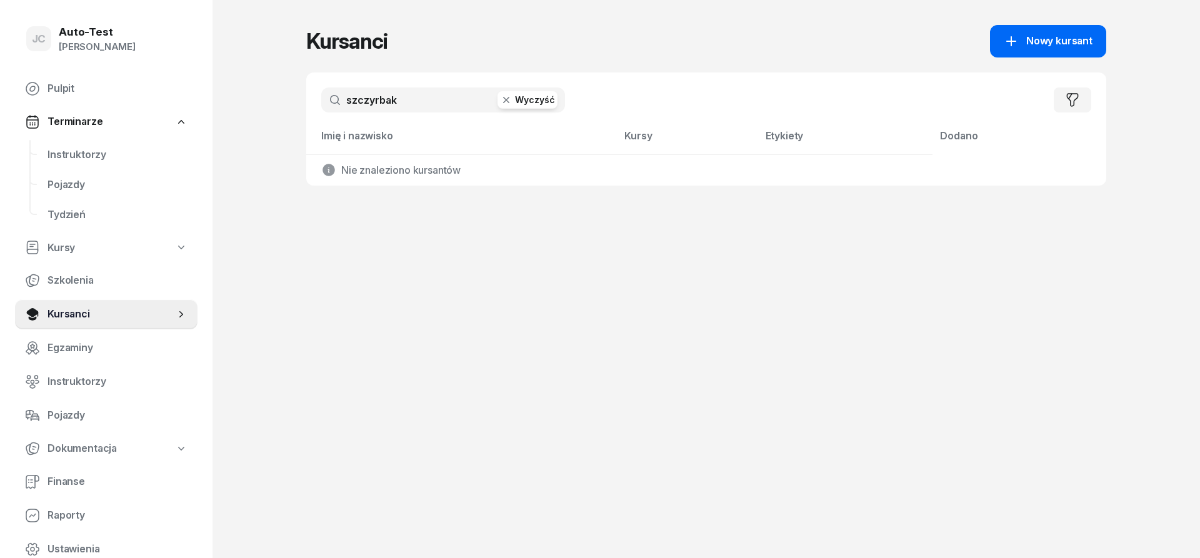
type input "szczyrbak"
click at [996, 48] on link "Nowy kursant" at bounding box center [1048, 41] width 116 height 32
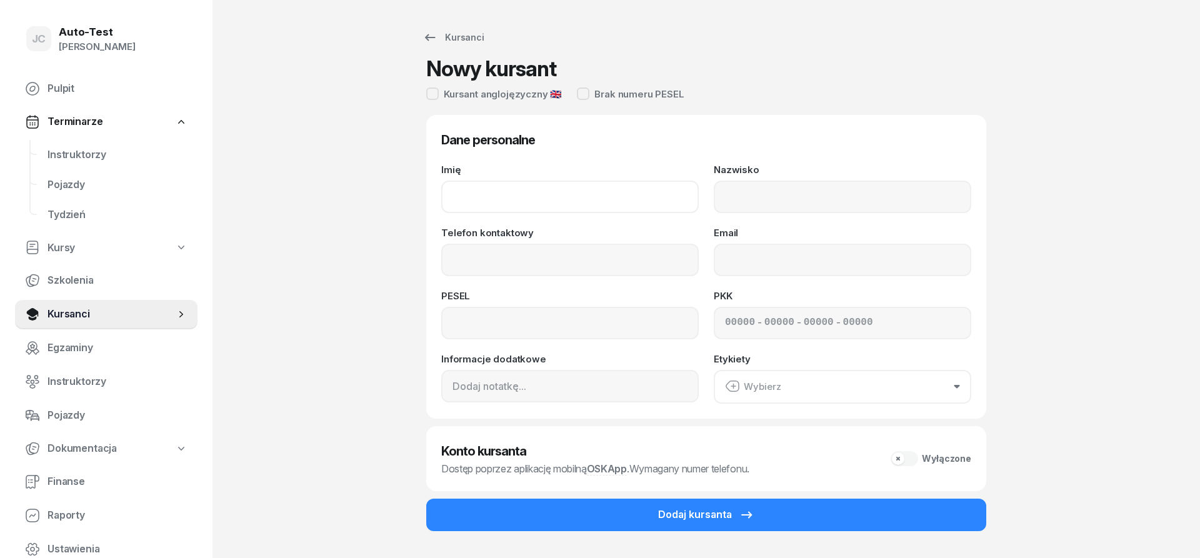
click at [545, 190] on input "Imię" at bounding box center [569, 197] width 257 height 32
type input "[PERSON_NAME]"
type input "Szczyrbak"
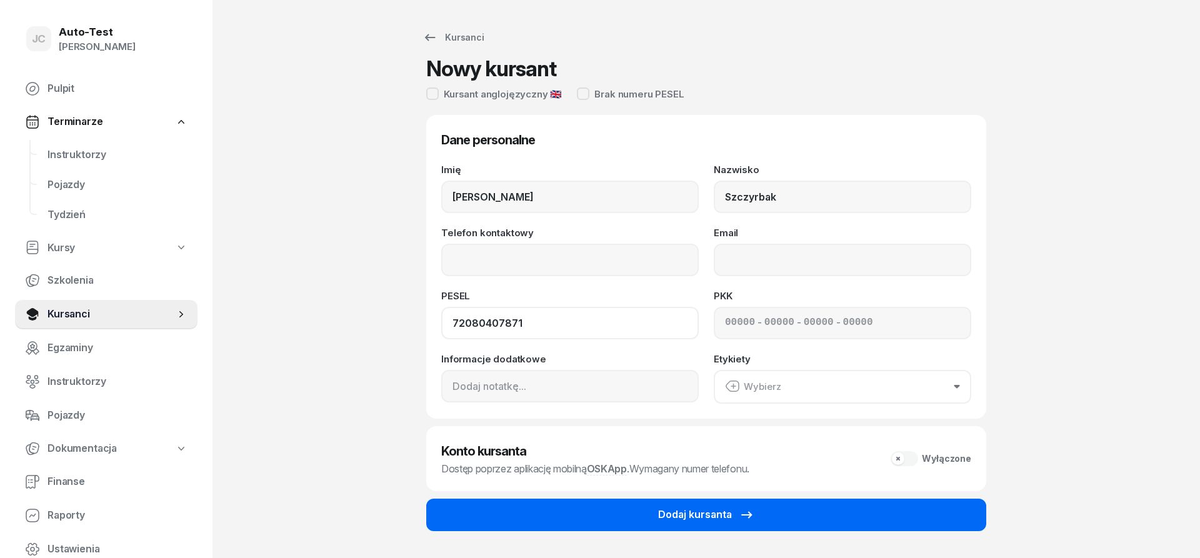
type input "72080407871"
click at [627, 521] on button "Dodaj kursanta" at bounding box center [706, 515] width 560 height 32
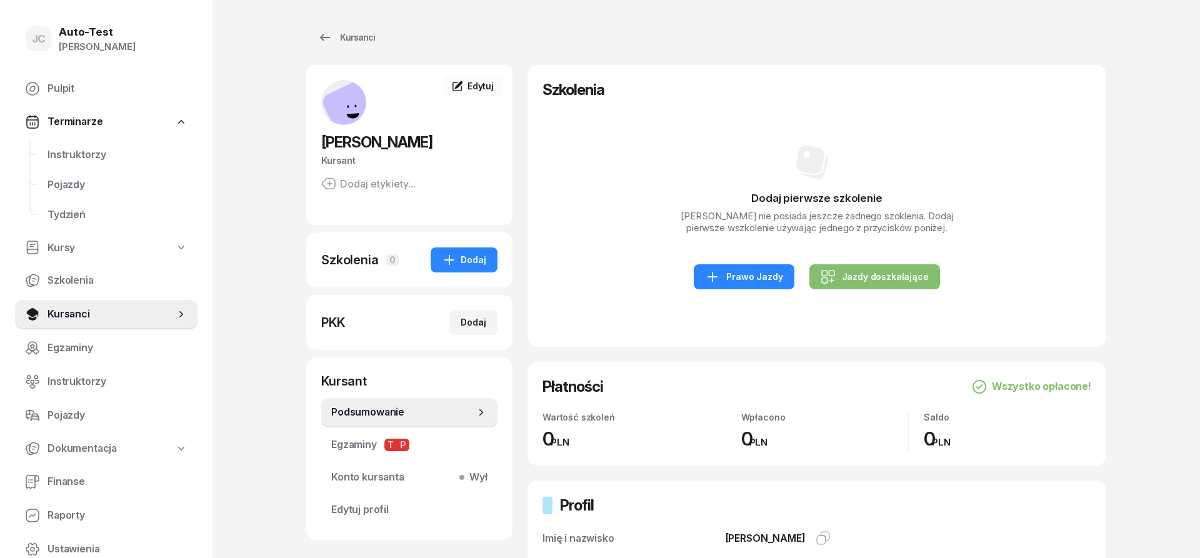
click at [749, 308] on div "Dodaj pierwsze szkolenie [PERSON_NAME] nie posiada jeszcze żadnego szoklenia. D…" at bounding box center [816, 216] width 549 height 232
click at [771, 307] on div "Dodaj pierwsze szkolenie [PERSON_NAME] nie posiada jeszcze żadnego szoklenia. D…" at bounding box center [816, 216] width 549 height 232
click at [769, 284] on div "Prawo Jazdy" at bounding box center [743, 276] width 77 height 15
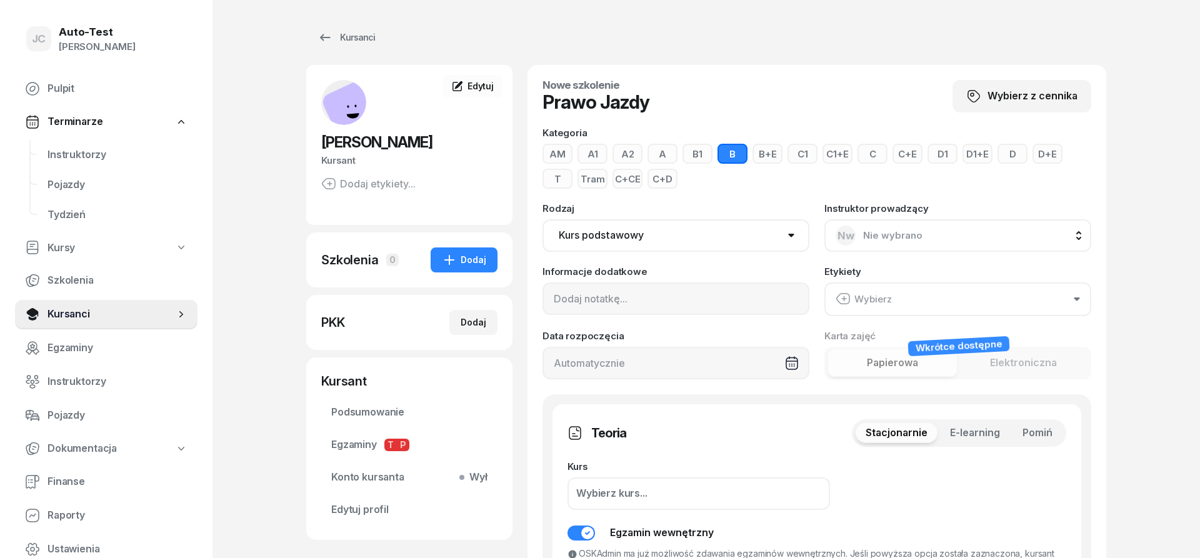
click at [1002, 151] on button "D" at bounding box center [1012, 154] width 30 height 20
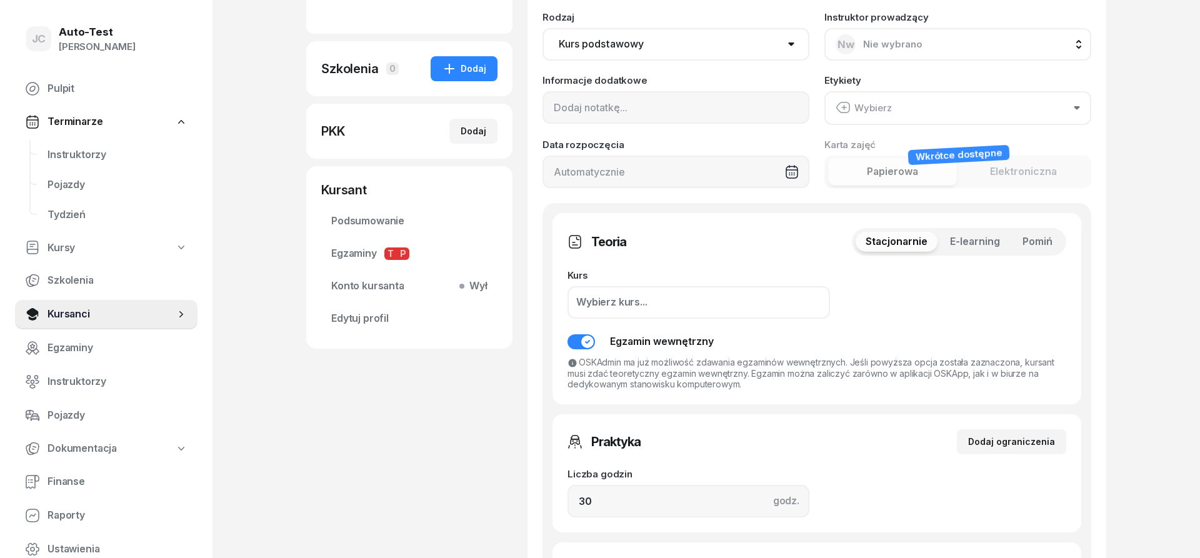
click at [1037, 248] on span "Pomiń" at bounding box center [1037, 242] width 30 height 16
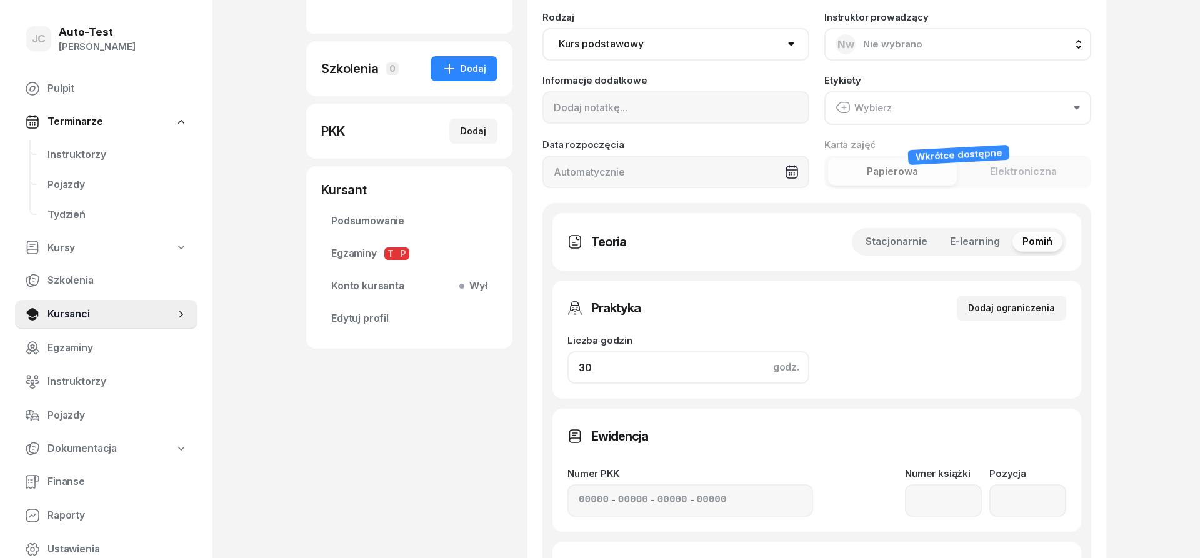
drag, startPoint x: 639, startPoint y: 375, endPoint x: 525, endPoint y: 378, distance: 113.7
click at [567, 378] on input "30" at bounding box center [688, 367] width 242 height 32
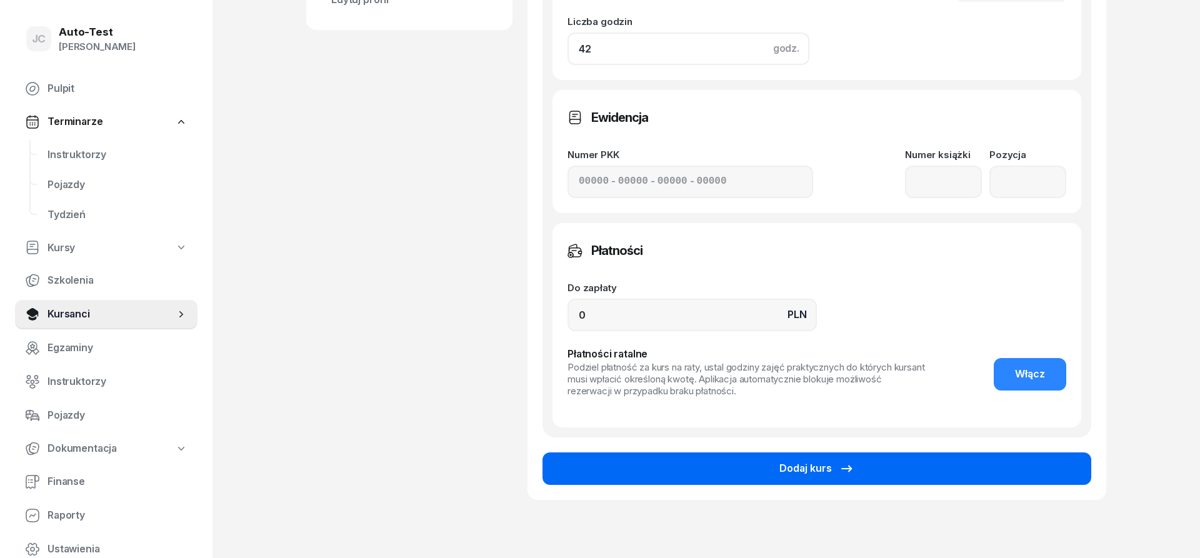
type input "42"
click at [639, 469] on button "Dodaj kurs" at bounding box center [816, 468] width 549 height 32
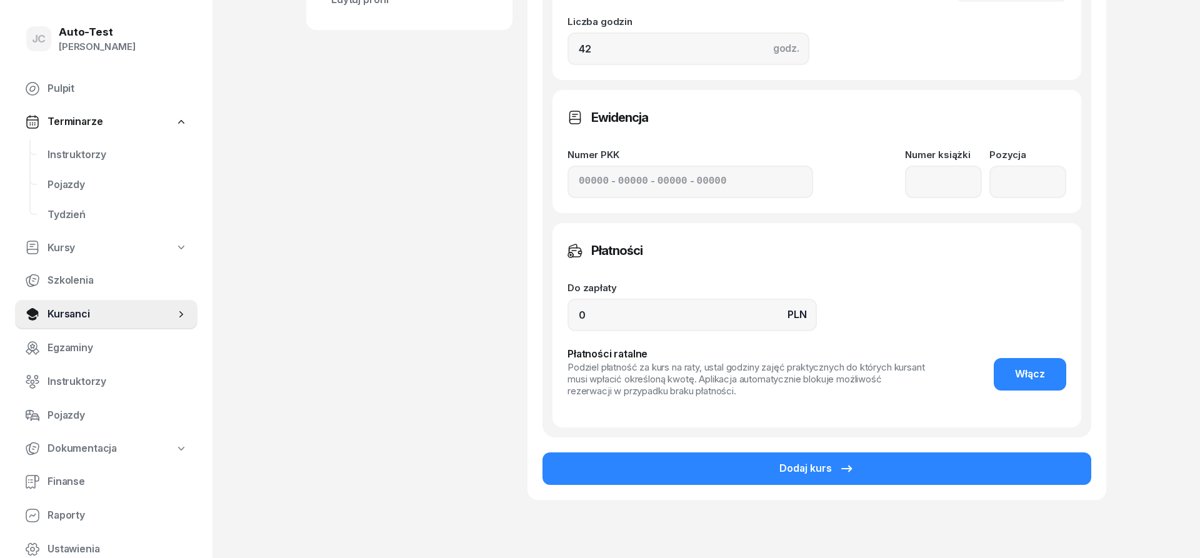
scroll to position [128, 0]
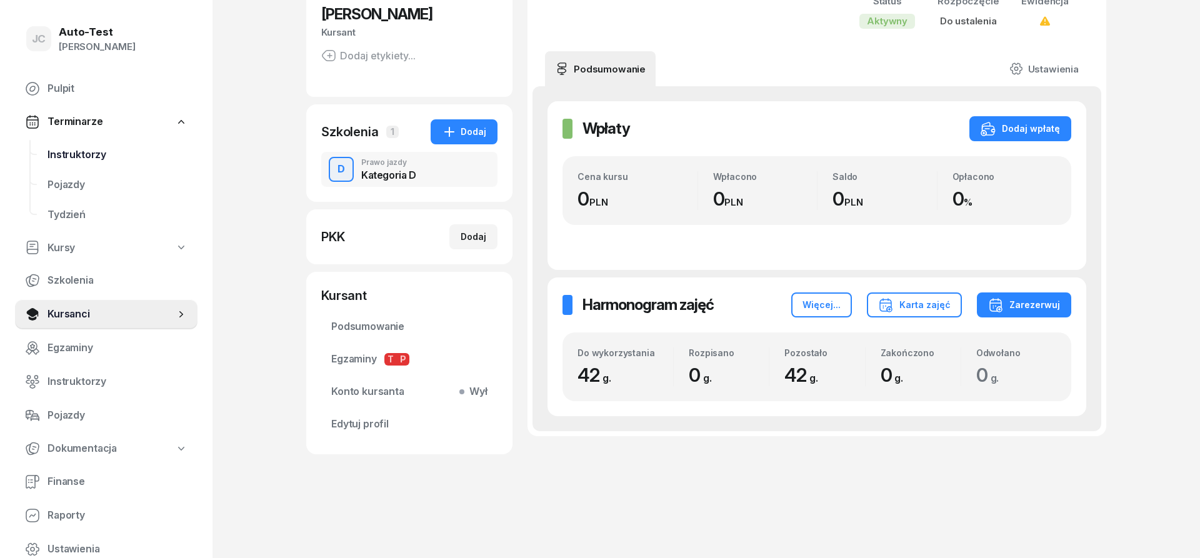
click at [101, 154] on span "Instruktorzy" at bounding box center [117, 155] width 140 height 16
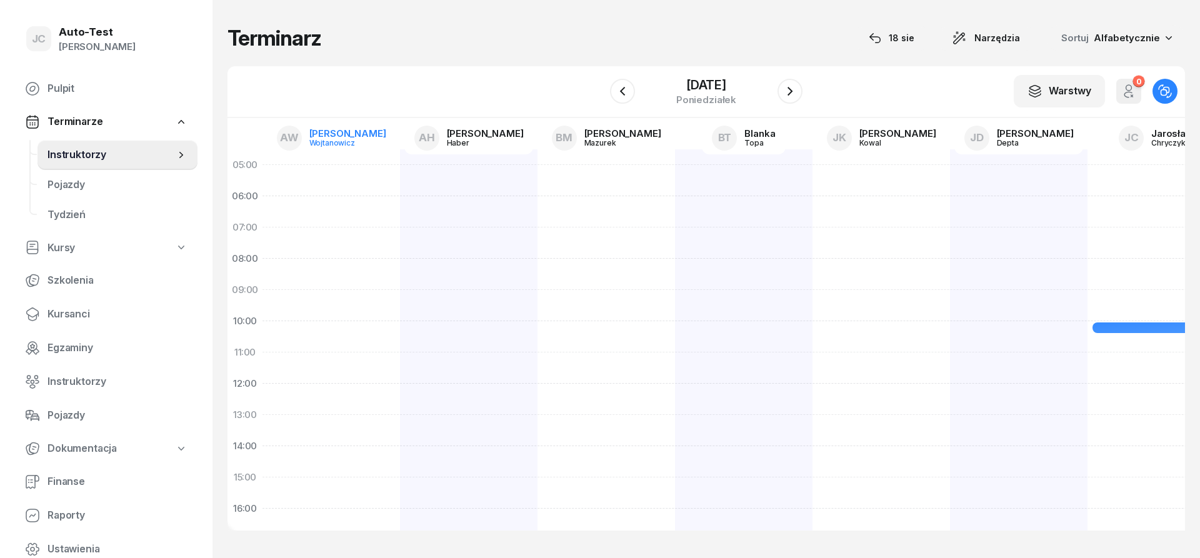
click at [357, 135] on div "[PERSON_NAME]" at bounding box center [347, 133] width 77 height 9
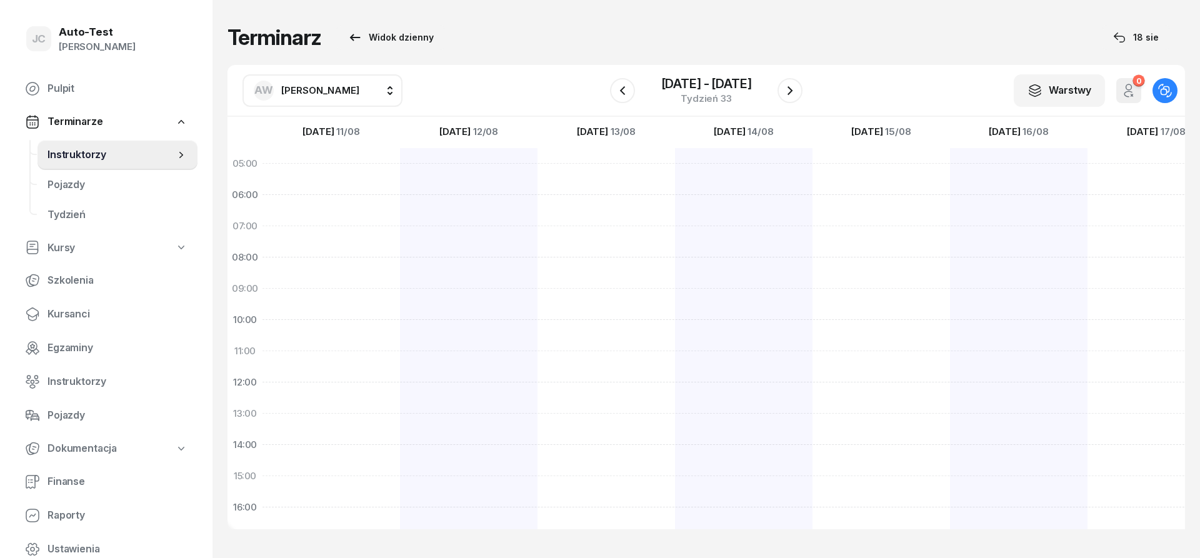
click at [330, 94] on span "[PERSON_NAME]" at bounding box center [320, 90] width 78 height 12
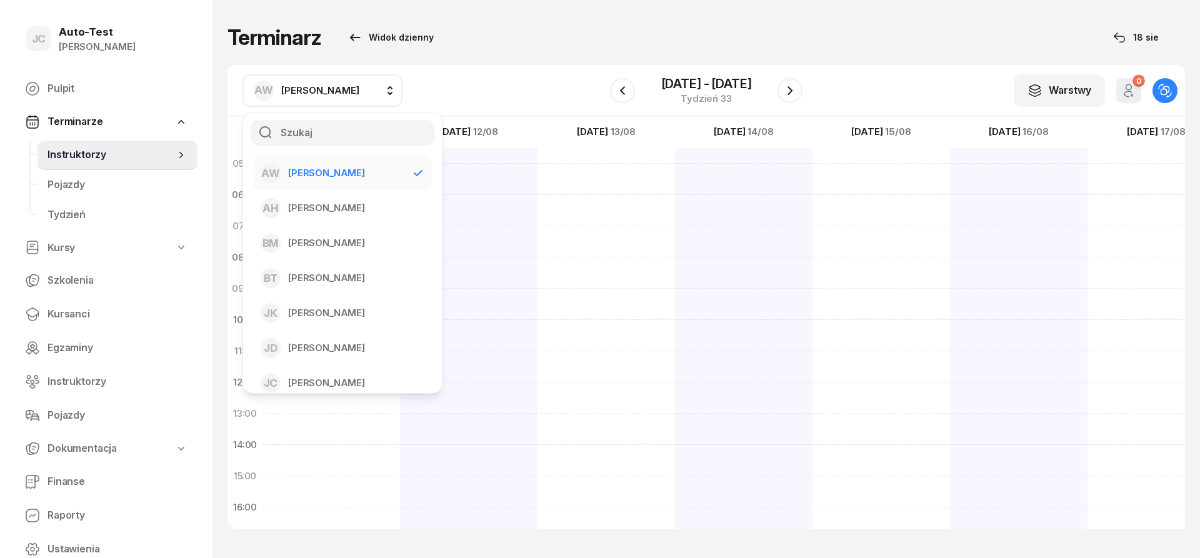
click at [467, 87] on div "AW [PERSON_NAME] AW [PERSON_NAME] AH [PERSON_NAME] BM [PERSON_NAME] BT [PERSON_…" at bounding box center [705, 91] width 957 height 52
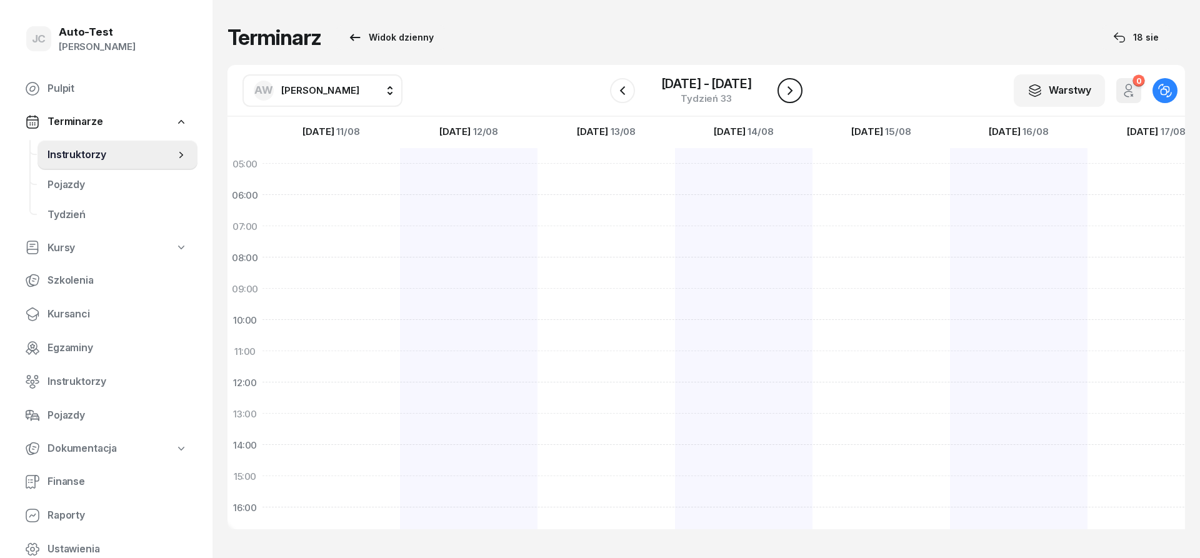
click at [798, 89] on button "button" at bounding box center [789, 90] width 25 height 25
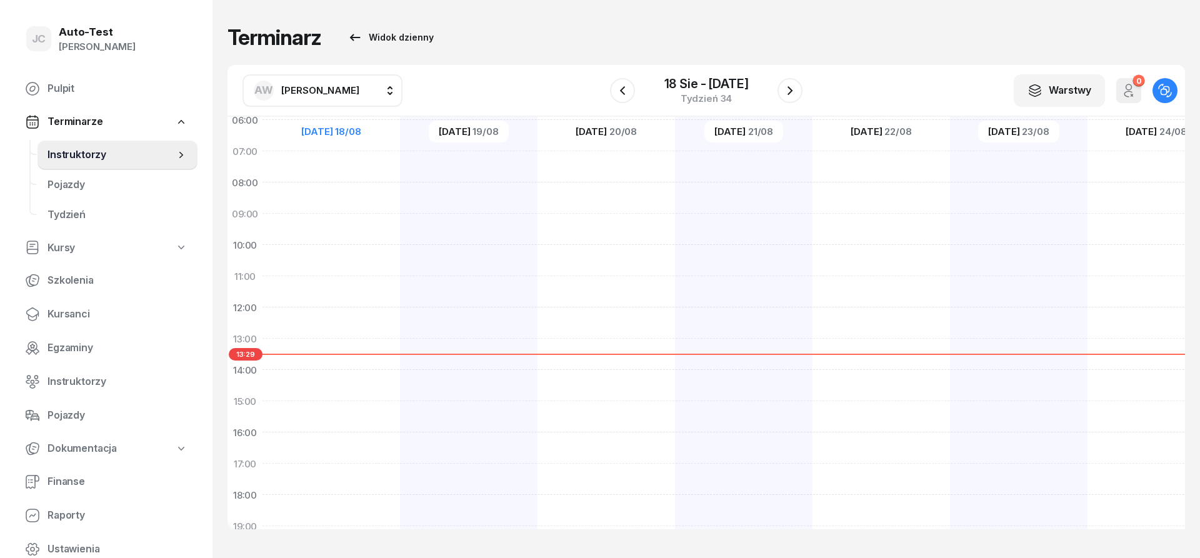
click at [400, 344] on div at bounding box center [468, 385] width 137 height 625
select select "13"
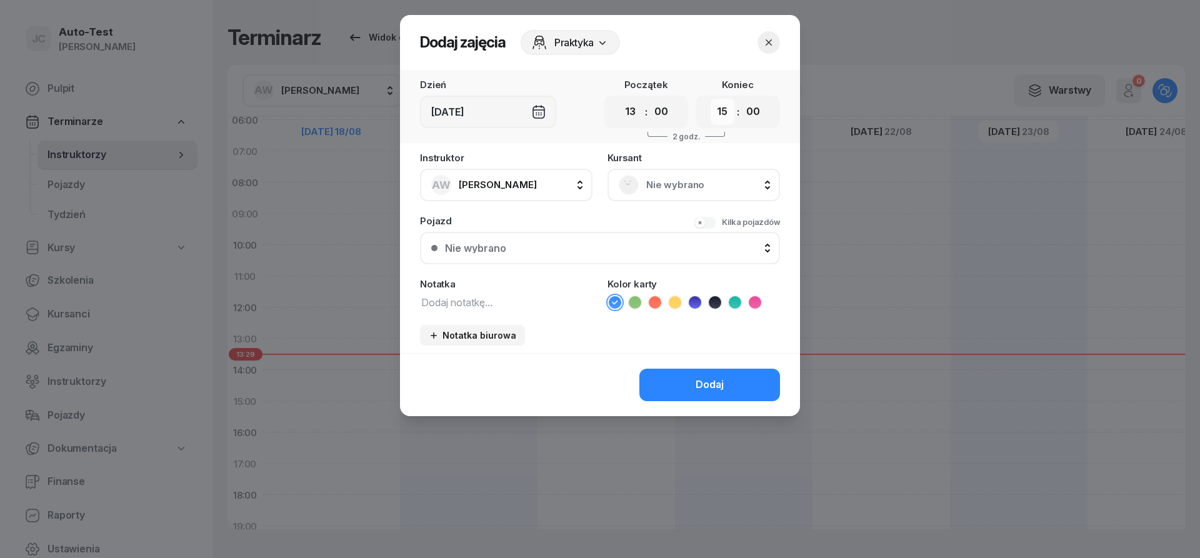
click at [710, 99] on select "00 01 02 03 04 05 06 07 08 09 10 11 12 13 14 15 16 17 18 19 20 21 22 23" at bounding box center [722, 112] width 24 height 26
select select "13"
click option "13" at bounding box center [0, 0] width 0 height 0
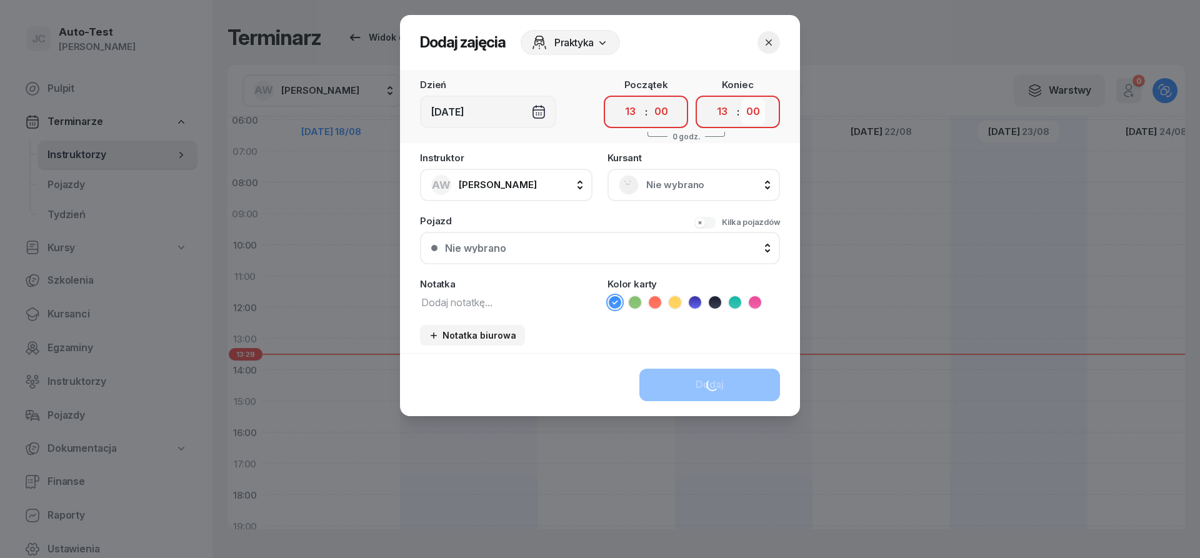
click at [741, 99] on select "00 05 10 15 20 25 30 35 40 45 50 55" at bounding box center [753, 112] width 24 height 26
select select "25"
click option "25" at bounding box center [0, 0] width 0 height 0
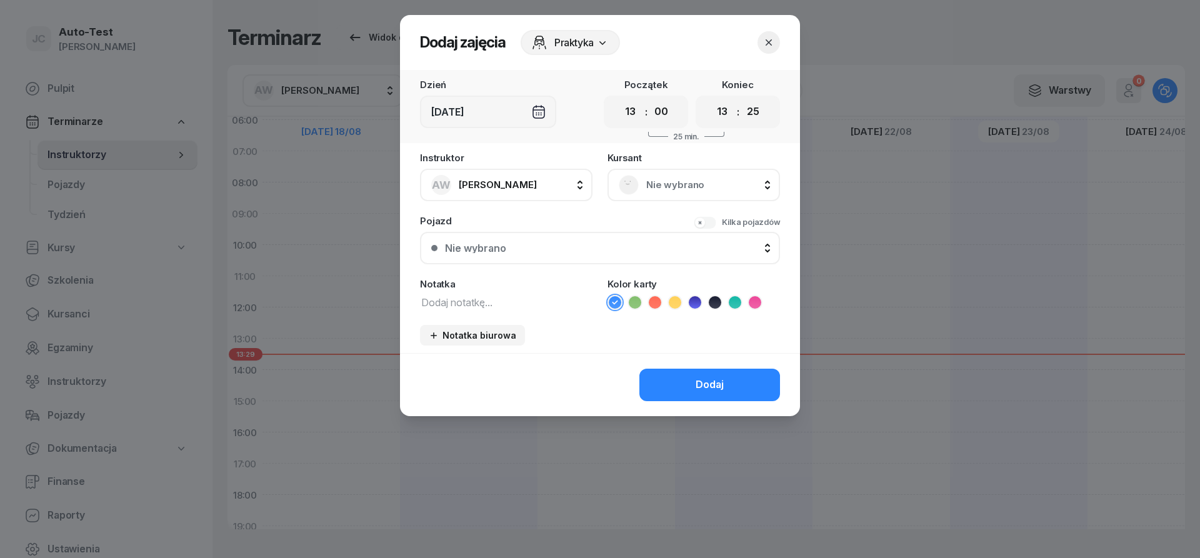
click at [632, 177] on rect at bounding box center [628, 184] width 27 height 27
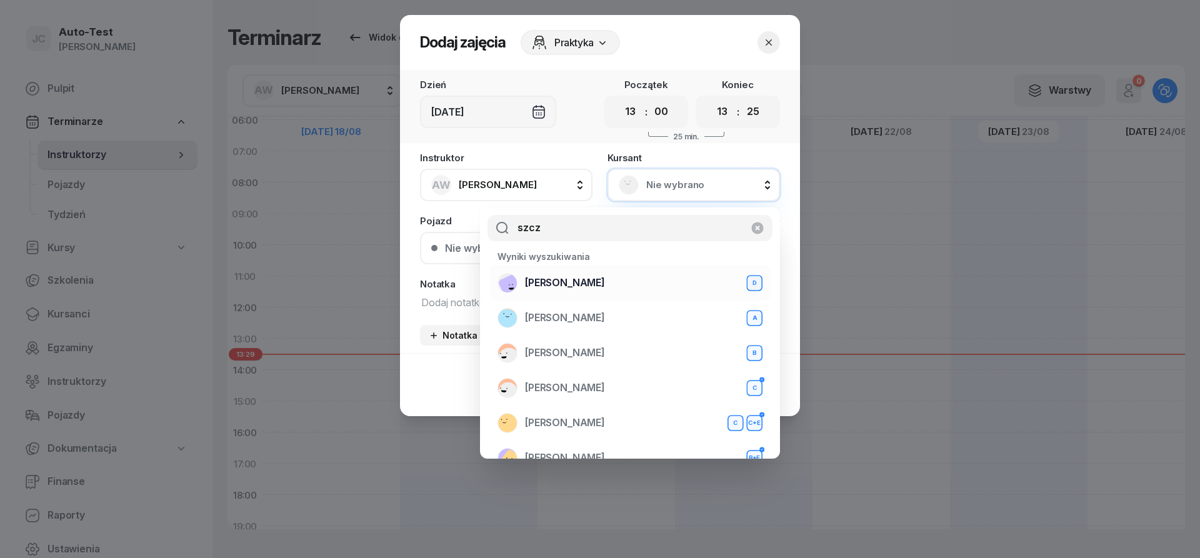
type input "szcz"
click at [605, 287] on span "[PERSON_NAME]" at bounding box center [565, 283] width 80 height 16
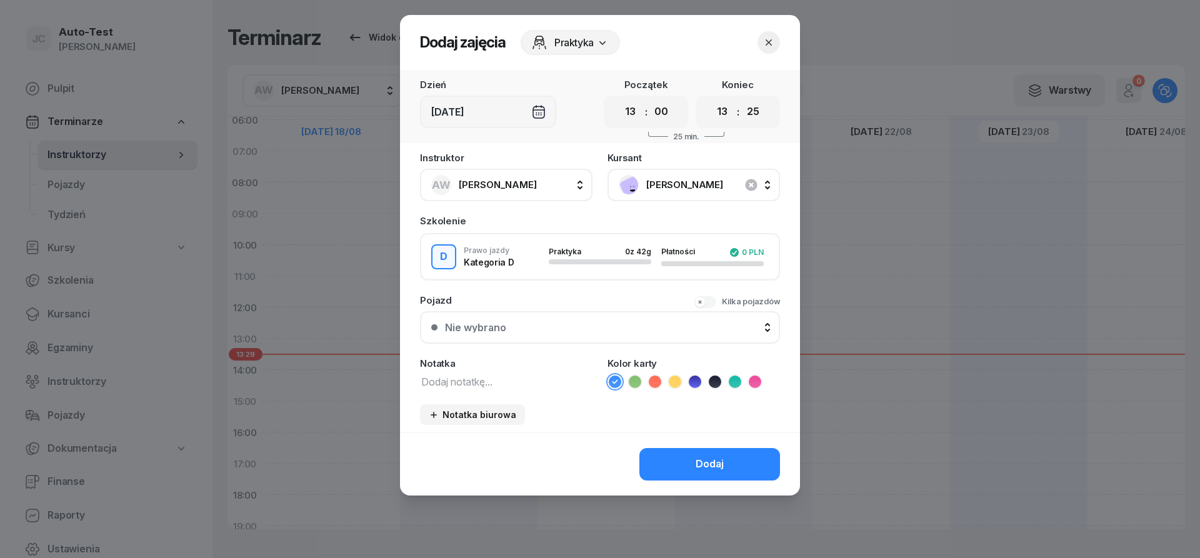
click at [562, 330] on div "Nie wybrano" at bounding box center [607, 327] width 324 height 10
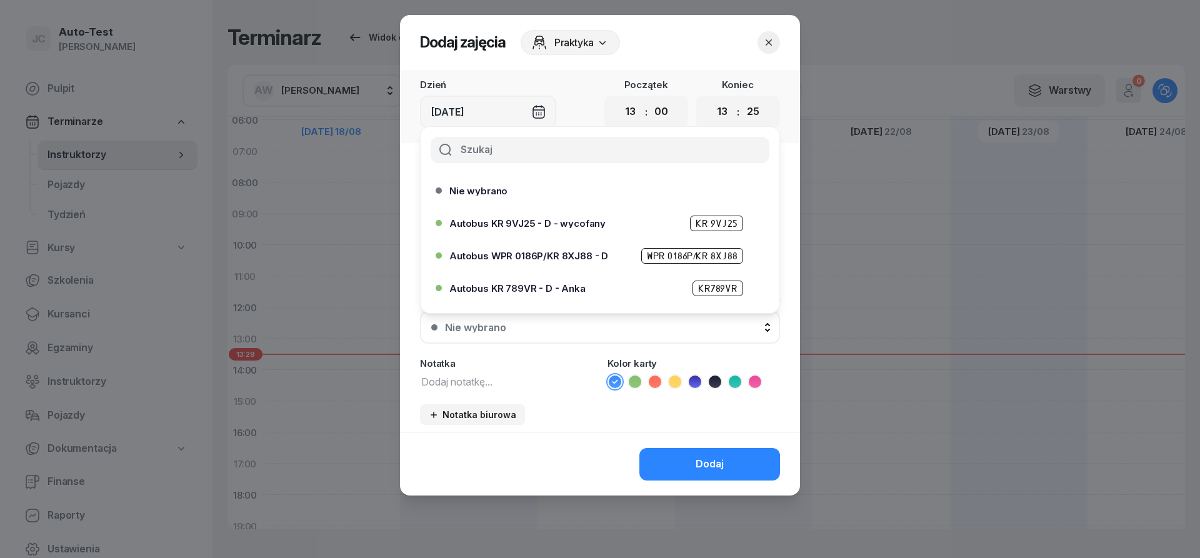
scroll to position [122, 0]
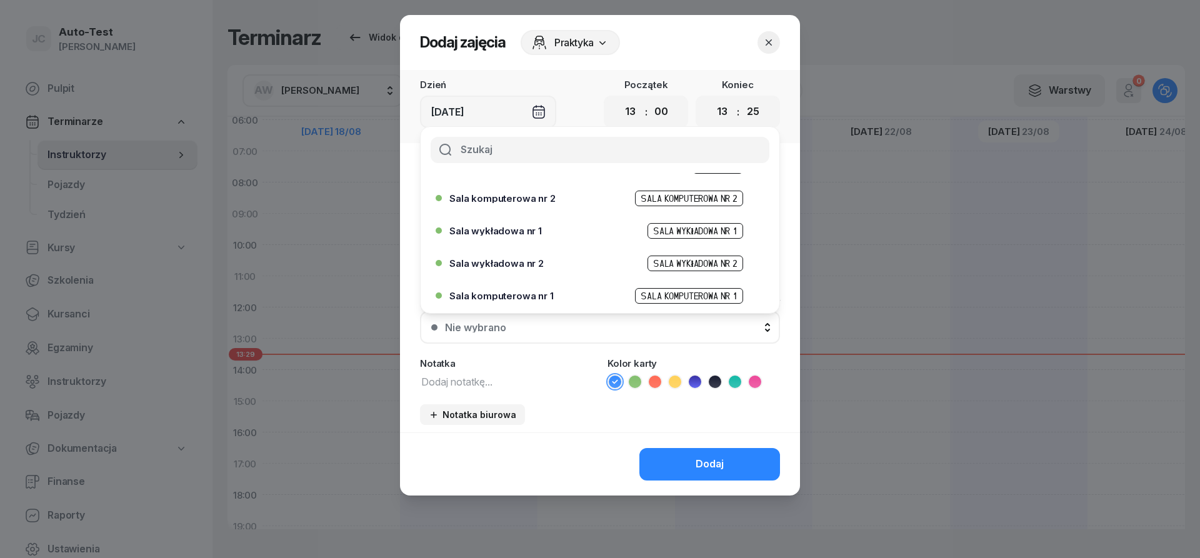
click at [534, 201] on span "Sala komputerowa nr 2" at bounding box center [502, 198] width 106 height 9
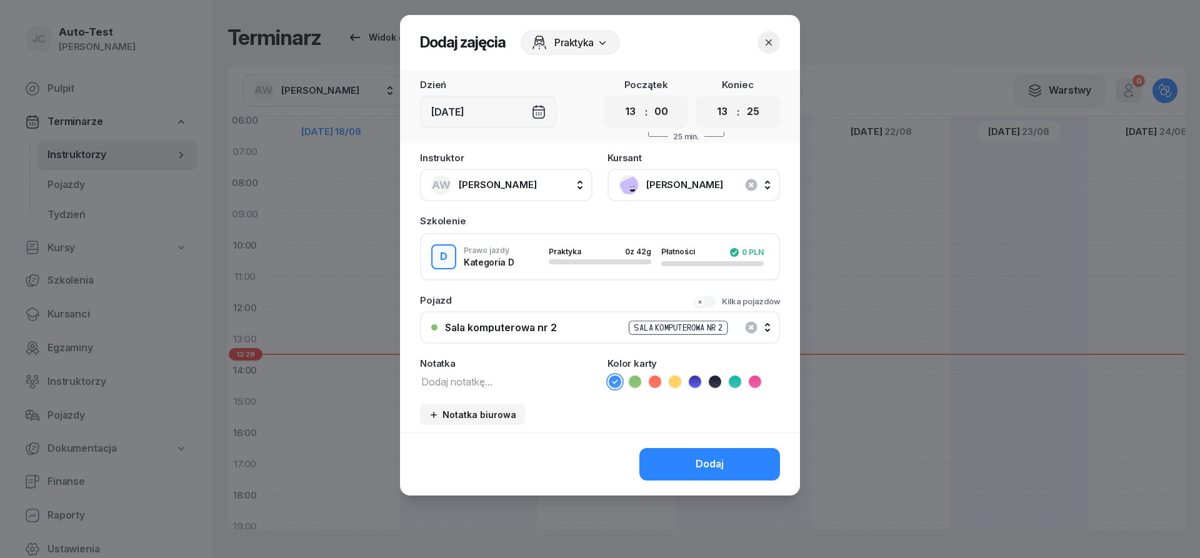
click at [656, 384] on icon at bounding box center [655, 381] width 12 height 12
click at [685, 470] on button "Dodaj" at bounding box center [709, 464] width 141 height 32
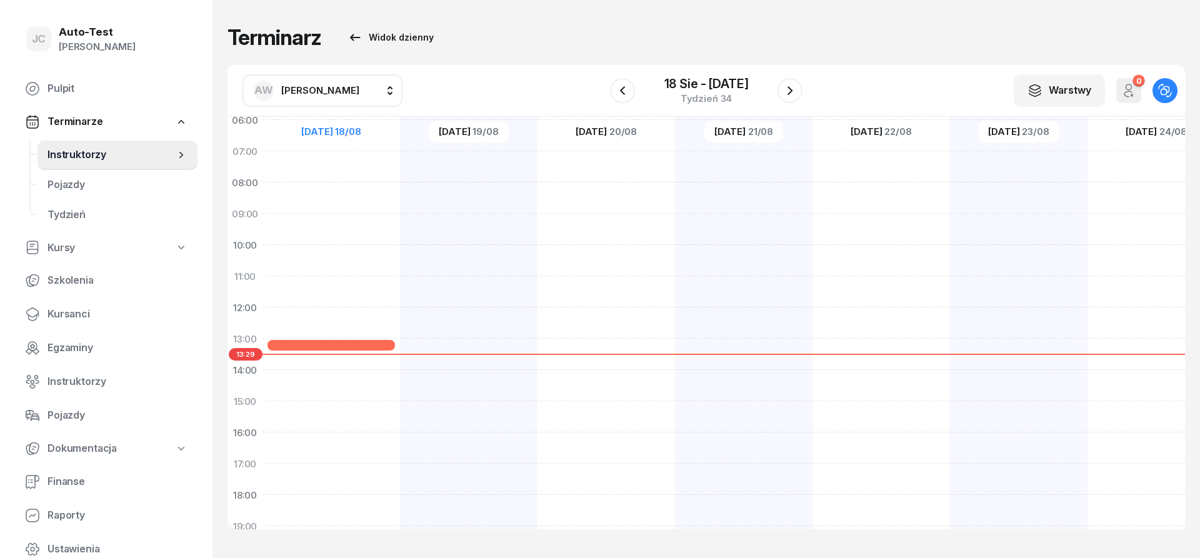
scroll to position [75, 0]
click at [91, 324] on link "Kursanci" at bounding box center [106, 314] width 182 height 30
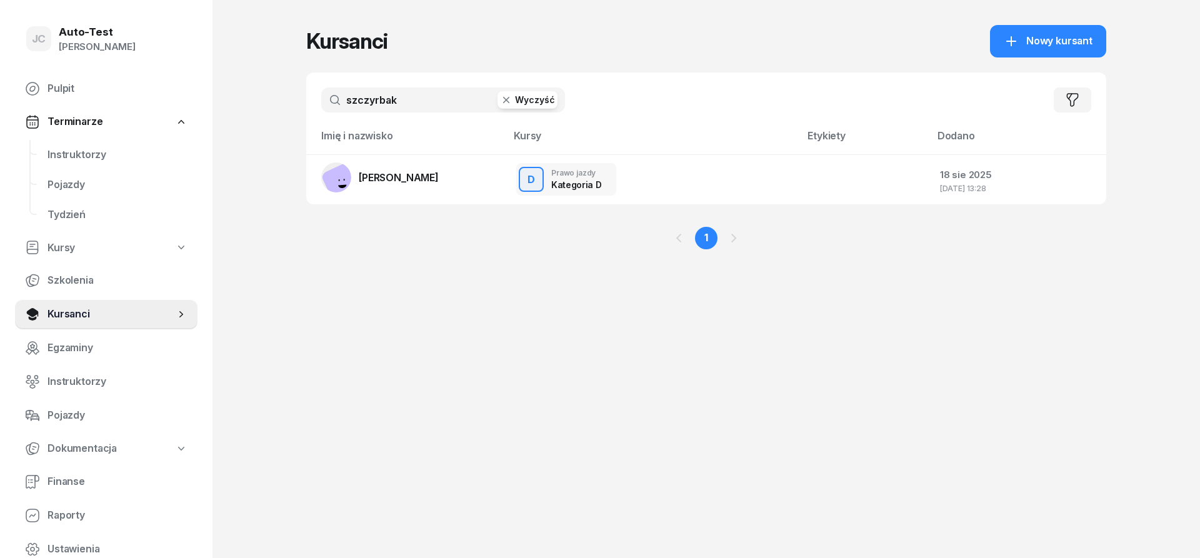
drag, startPoint x: 419, startPoint y: 96, endPoint x: 322, endPoint y: 103, distance: 97.1
click at [322, 103] on input "szczyrbak" at bounding box center [443, 99] width 244 height 25
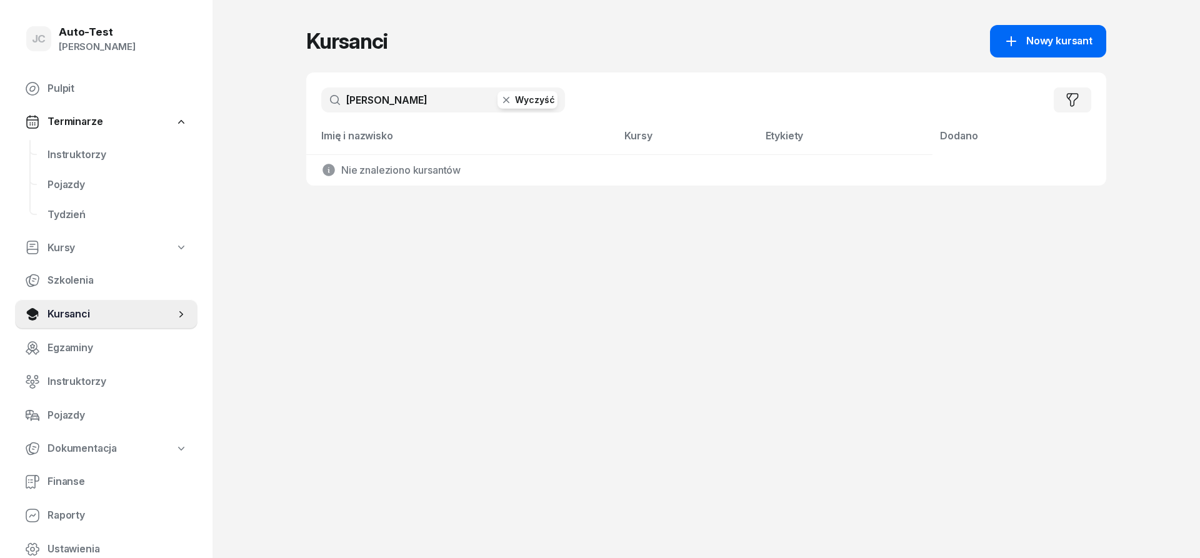
type input "[PERSON_NAME]"
click at [1015, 37] on icon at bounding box center [1010, 41] width 15 height 15
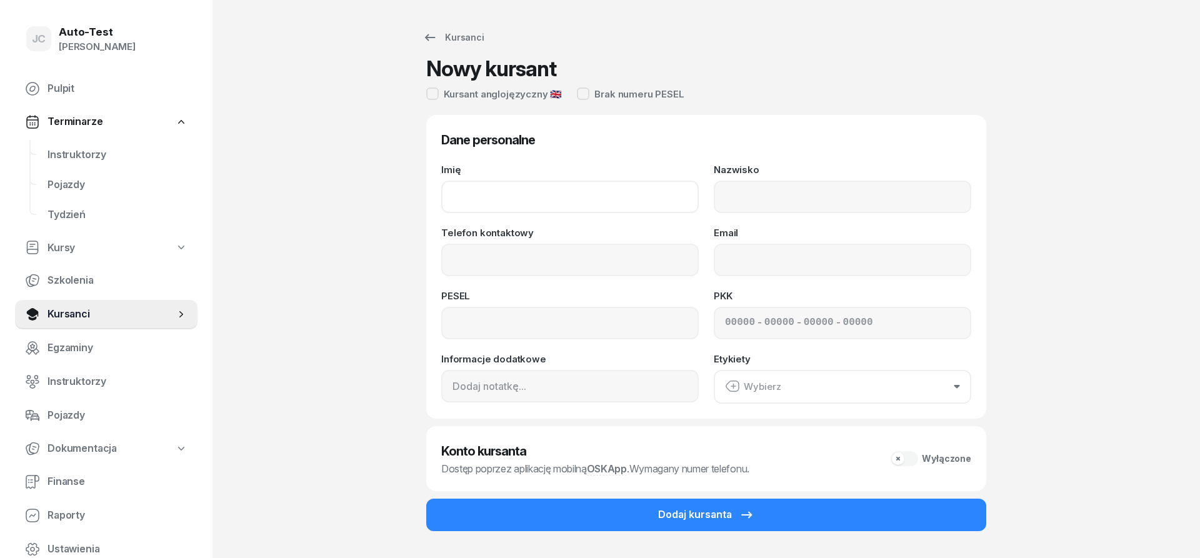
click at [484, 199] on input "Imię" at bounding box center [569, 197] width 257 height 32
type input "[PERSON_NAME]"
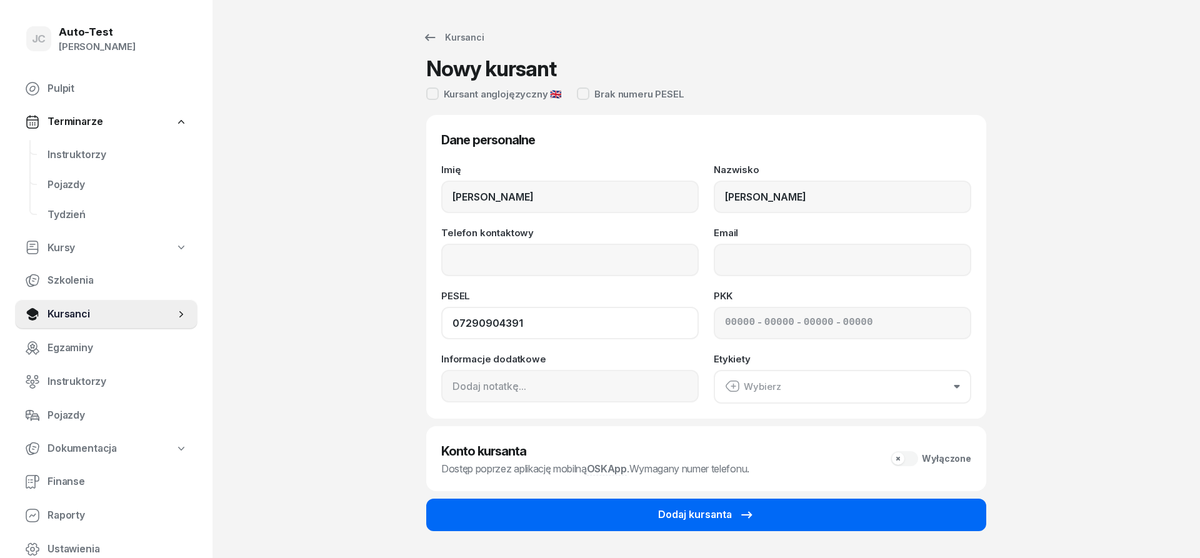
type input "07290904391"
click at [662, 510] on div "Dodaj kursanta" at bounding box center [706, 515] width 96 height 16
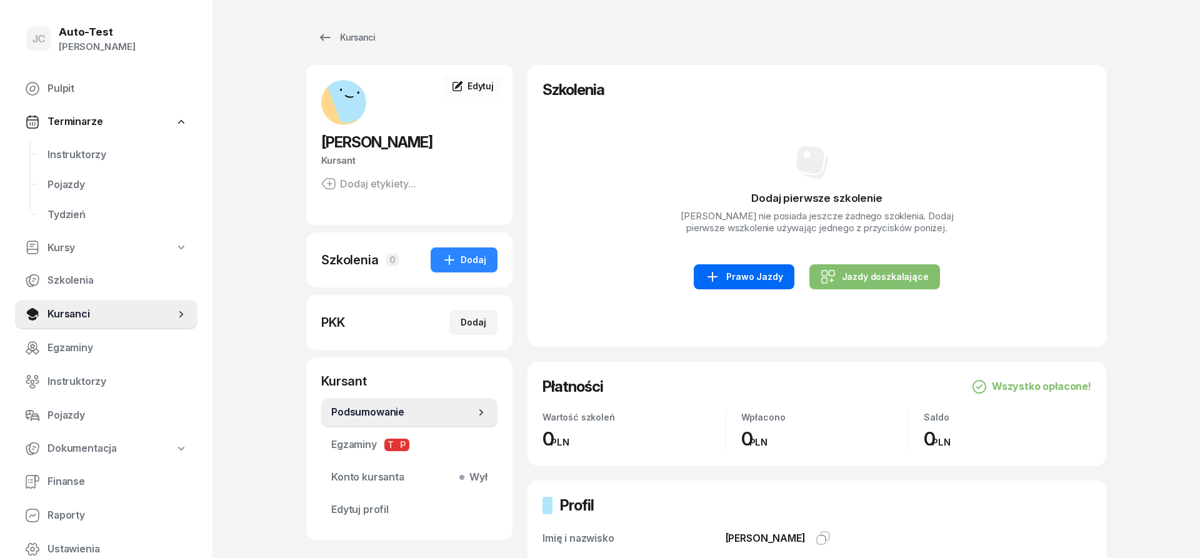
click at [747, 281] on div "Prawo Jazdy" at bounding box center [743, 276] width 77 height 15
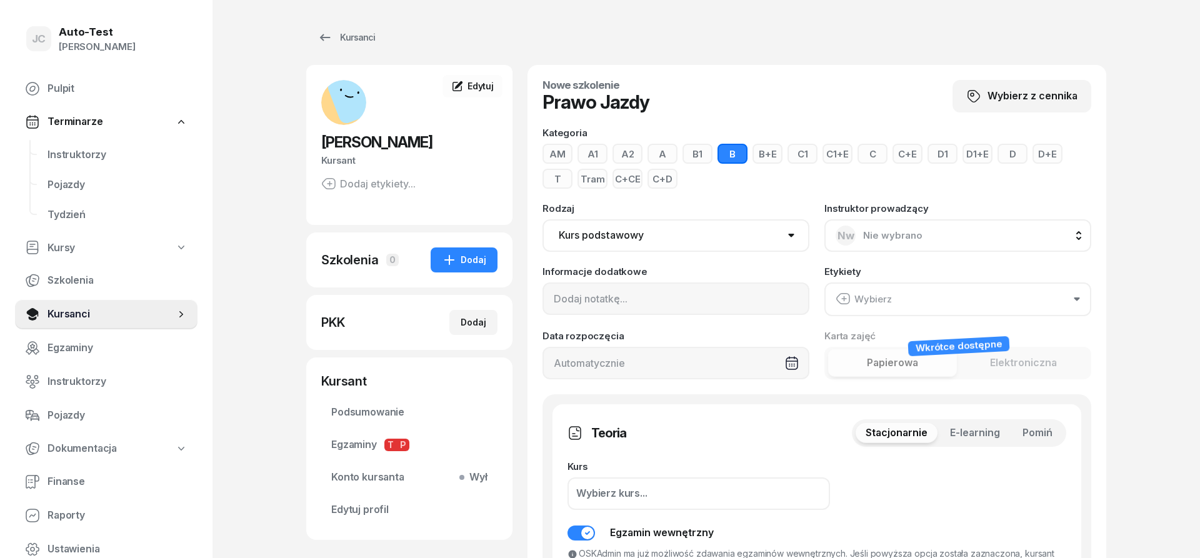
click at [1034, 429] on span "Pomiń" at bounding box center [1037, 433] width 30 height 16
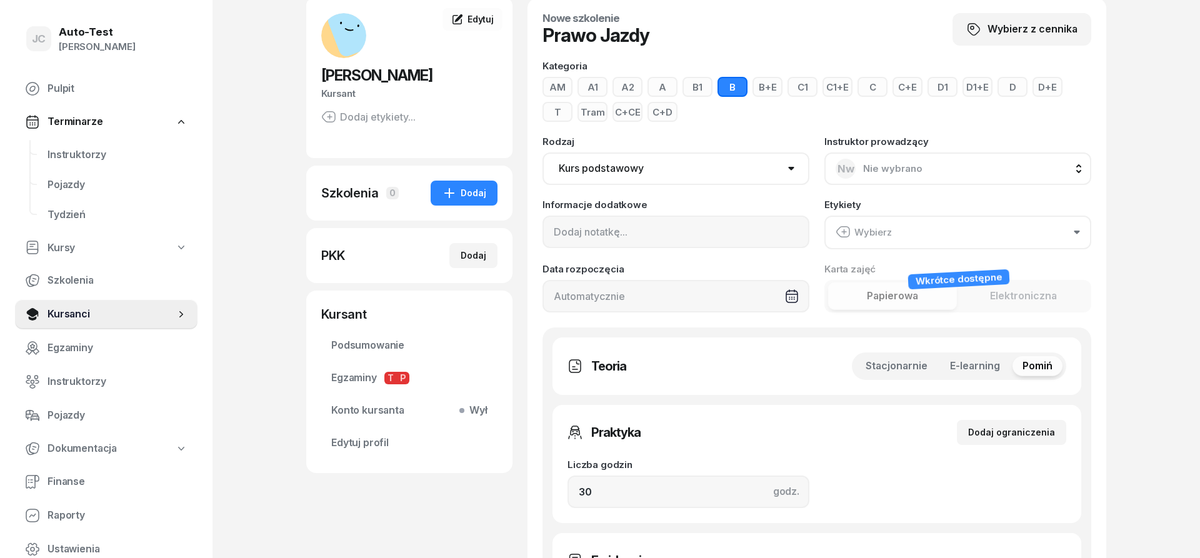
scroll to position [127, 0]
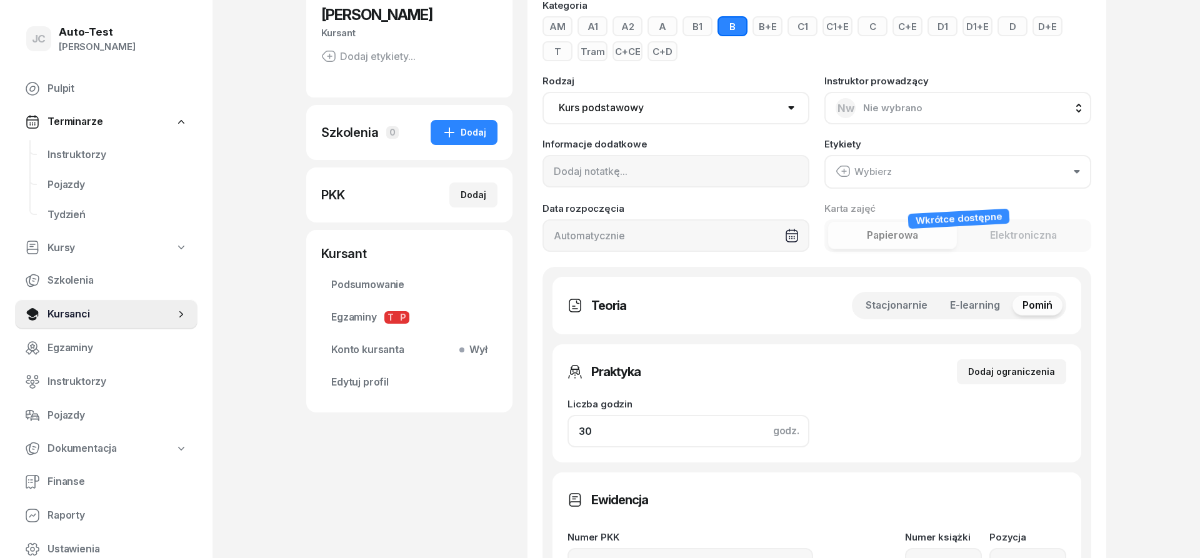
click at [615, 436] on input "30" at bounding box center [688, 431] width 242 height 32
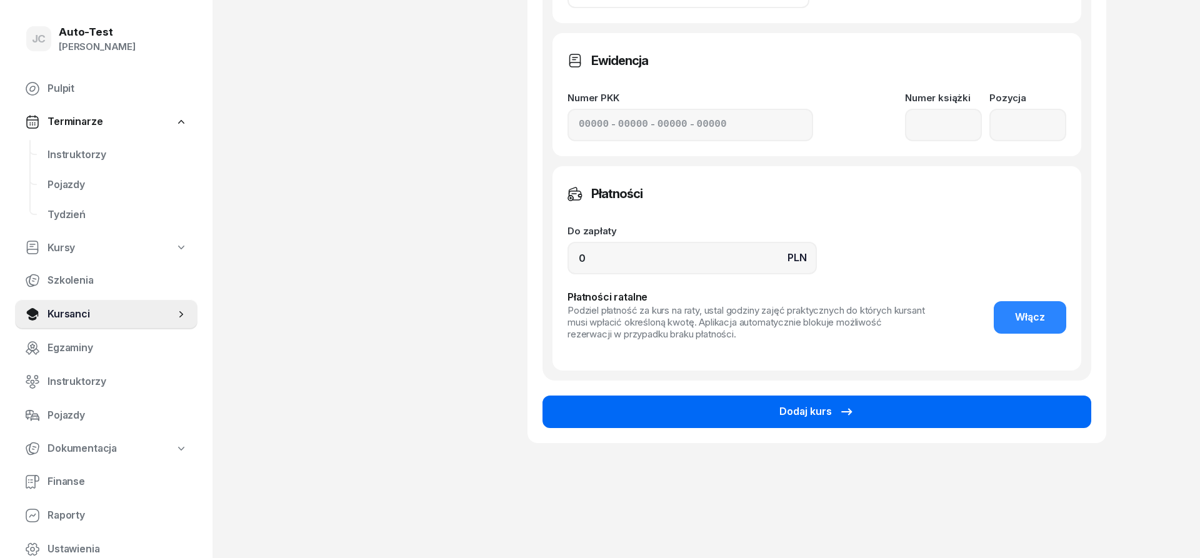
type input "32"
click at [674, 421] on button "Dodaj kurs" at bounding box center [816, 411] width 549 height 32
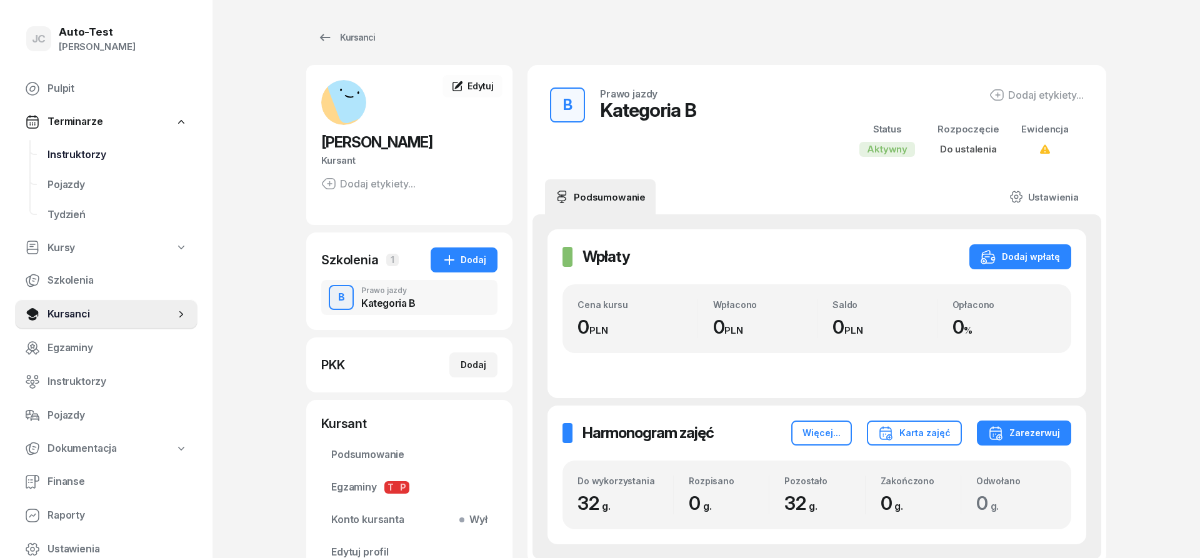
click at [106, 158] on span "Instruktorzy" at bounding box center [117, 155] width 140 height 16
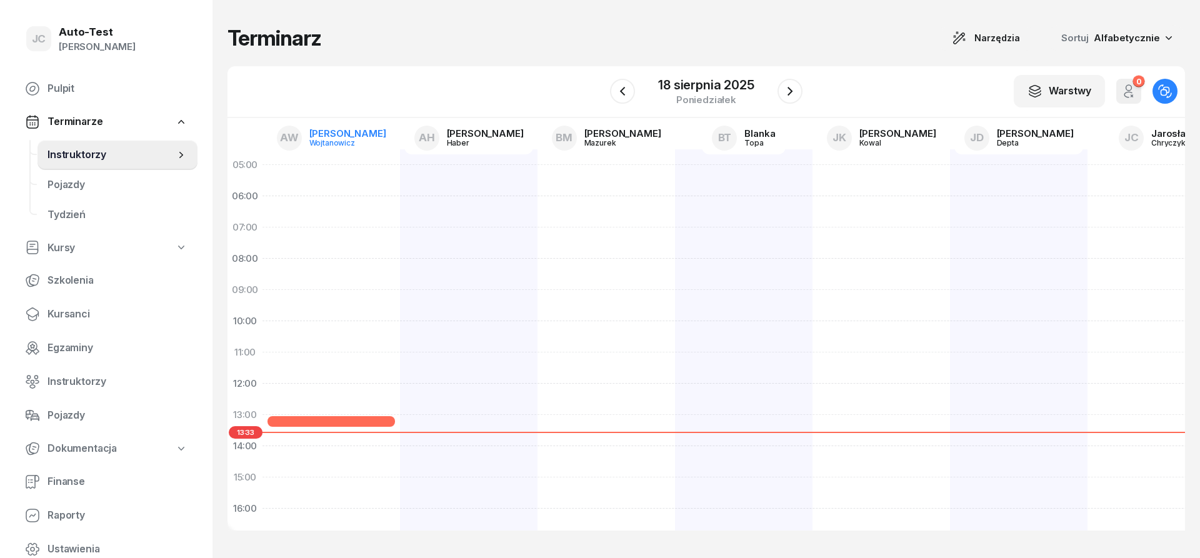
click at [345, 136] on div "[PERSON_NAME]" at bounding box center [347, 133] width 77 height 9
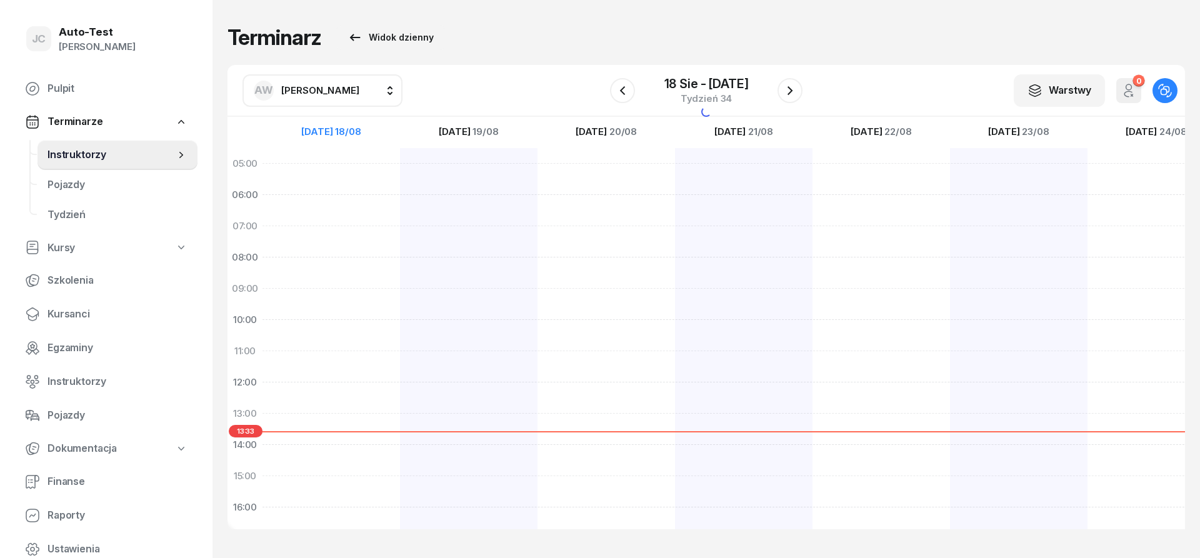
click at [324, 96] on span "[PERSON_NAME]" at bounding box center [320, 90] width 78 height 16
type input "chr"
click at [348, 178] on span "[PERSON_NAME]" at bounding box center [326, 173] width 77 height 16
click at [400, 389] on div at bounding box center [468, 460] width 137 height 625
select select "12"
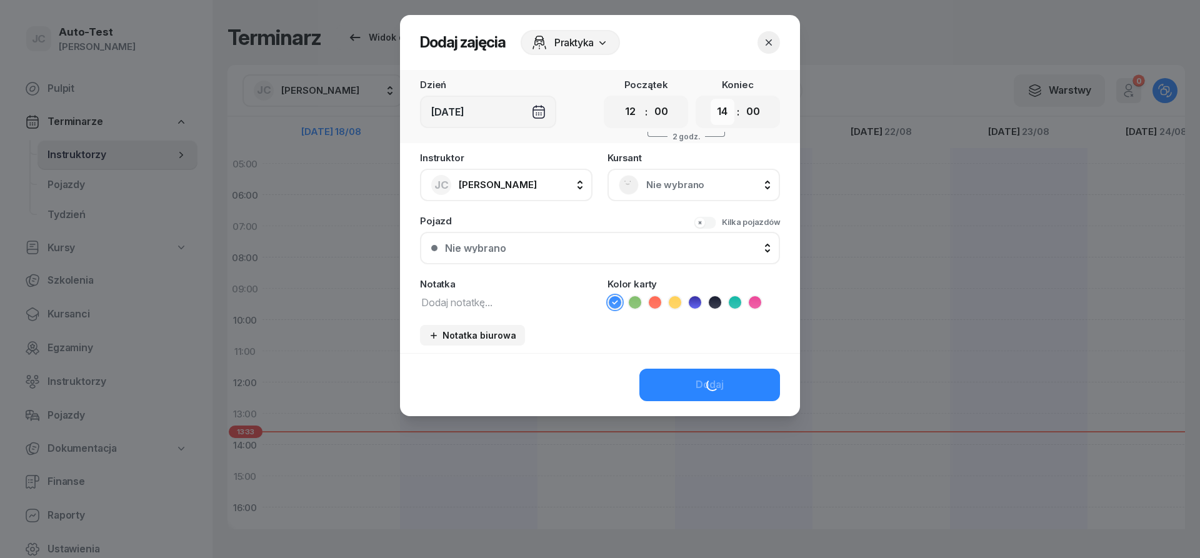
click at [710, 99] on select "00 01 02 03 04 05 06 07 08 09 10 11 12 13 14 15 16 17 18 19 20 21 22 23" at bounding box center [722, 112] width 24 height 26
select select "12"
click option "12" at bounding box center [0, 0] width 0 height 0
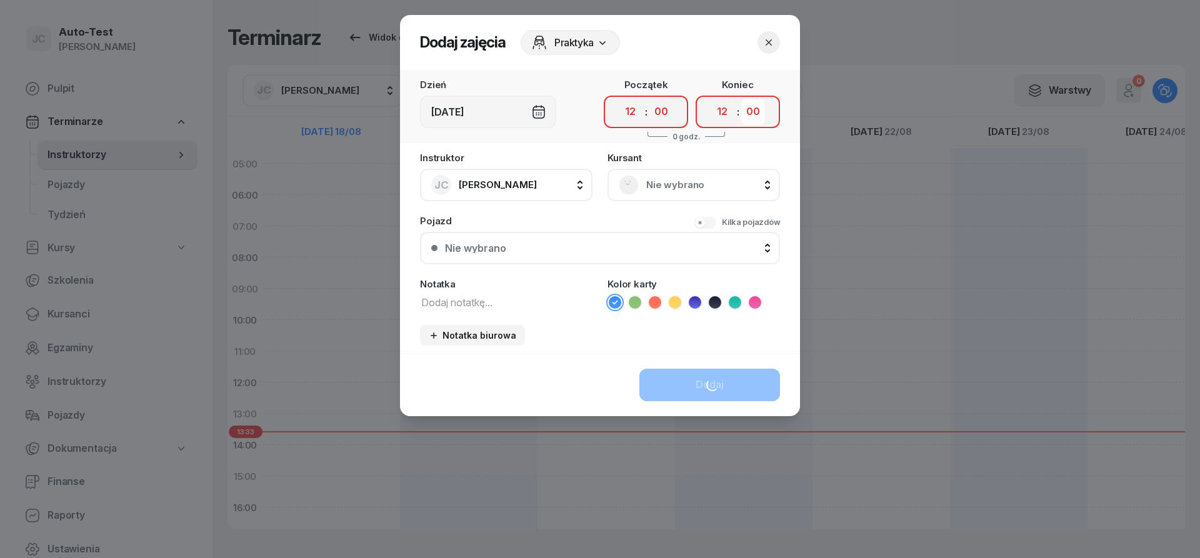
click at [741, 99] on select "00 05 10 15 20 25 30 35 40 45 50 55" at bounding box center [753, 112] width 24 height 26
select select "25"
click option "25" at bounding box center [0, 0] width 0 height 0
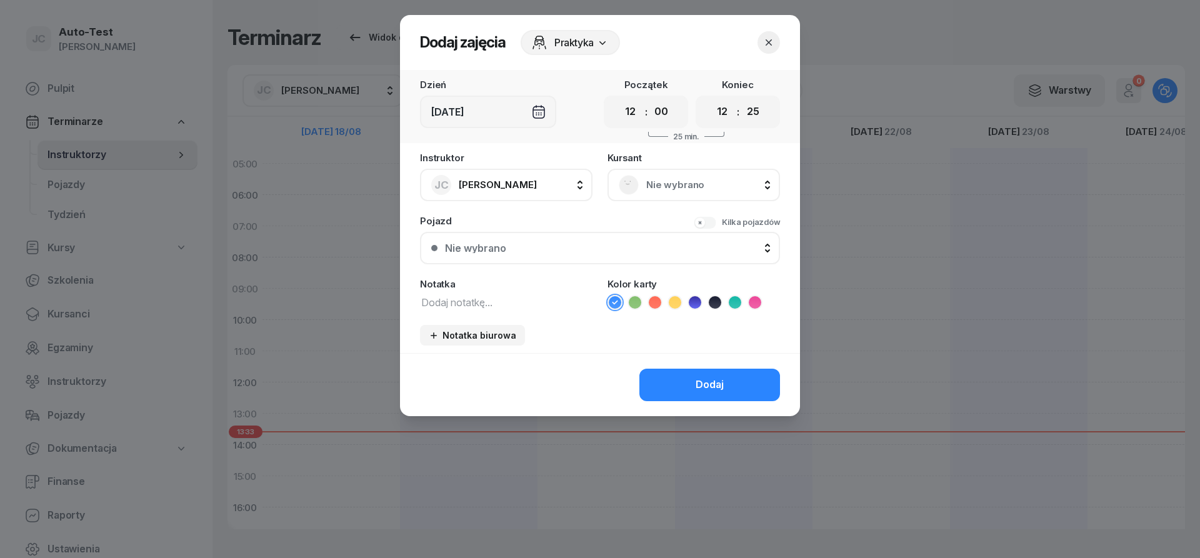
click at [656, 192] on span "Nie wybrano" at bounding box center [707, 185] width 122 height 16
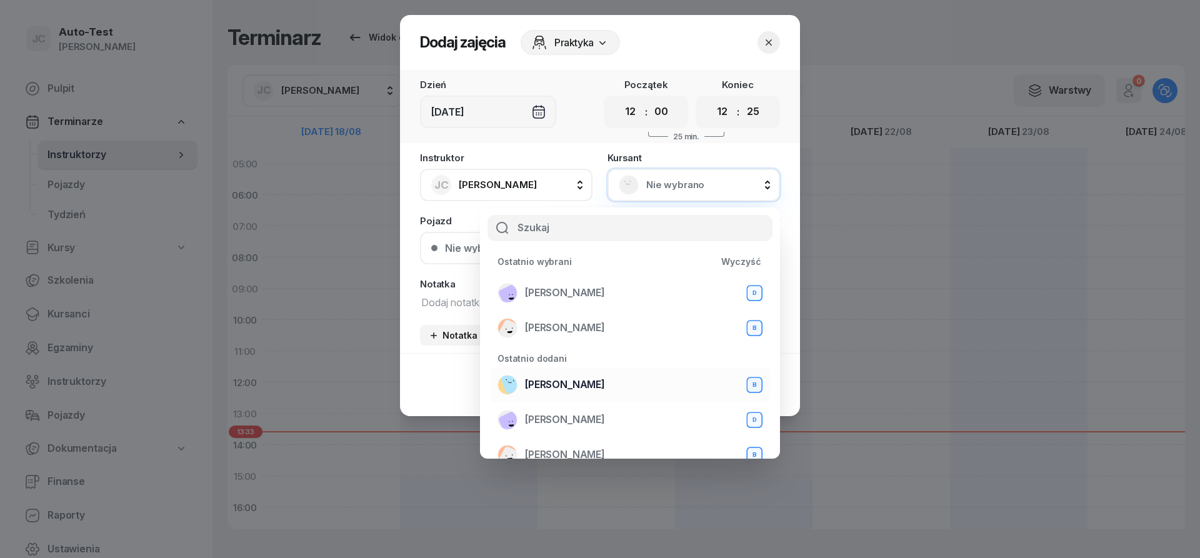
click at [605, 385] on span "[PERSON_NAME]" at bounding box center [565, 385] width 80 height 16
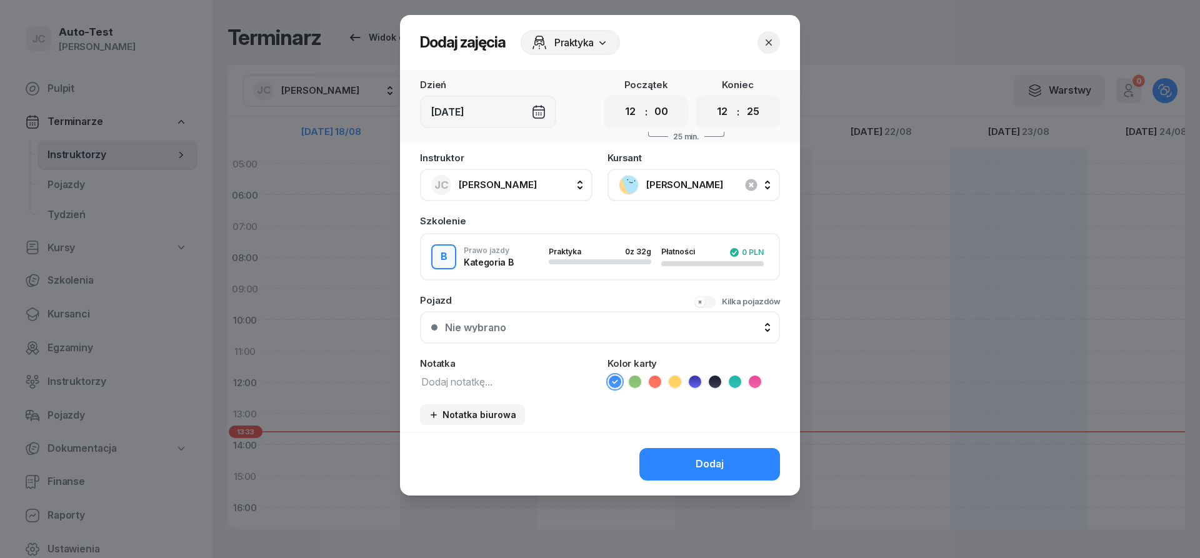
click at [582, 324] on div "Nie wybrano" at bounding box center [607, 327] width 324 height 10
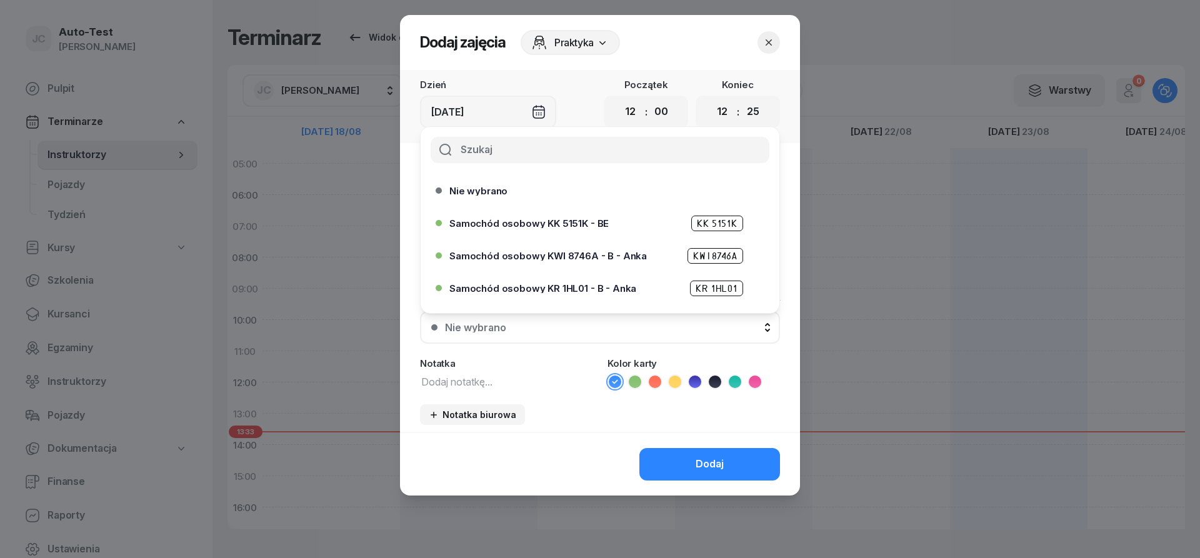
scroll to position [382, 0]
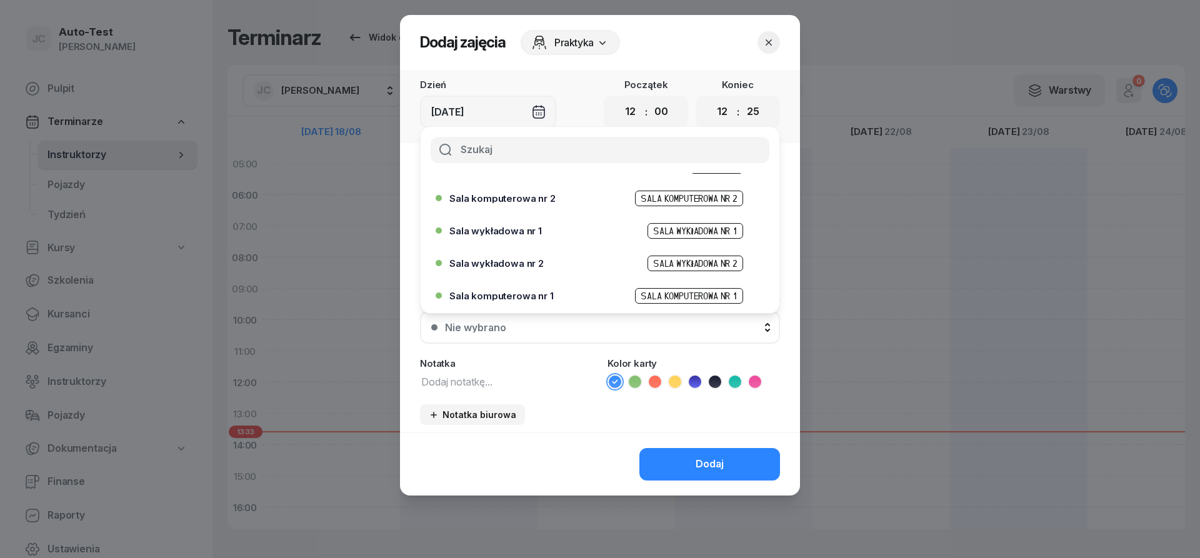
click at [545, 300] on span "Sala komputerowa nr 1" at bounding box center [501, 295] width 104 height 9
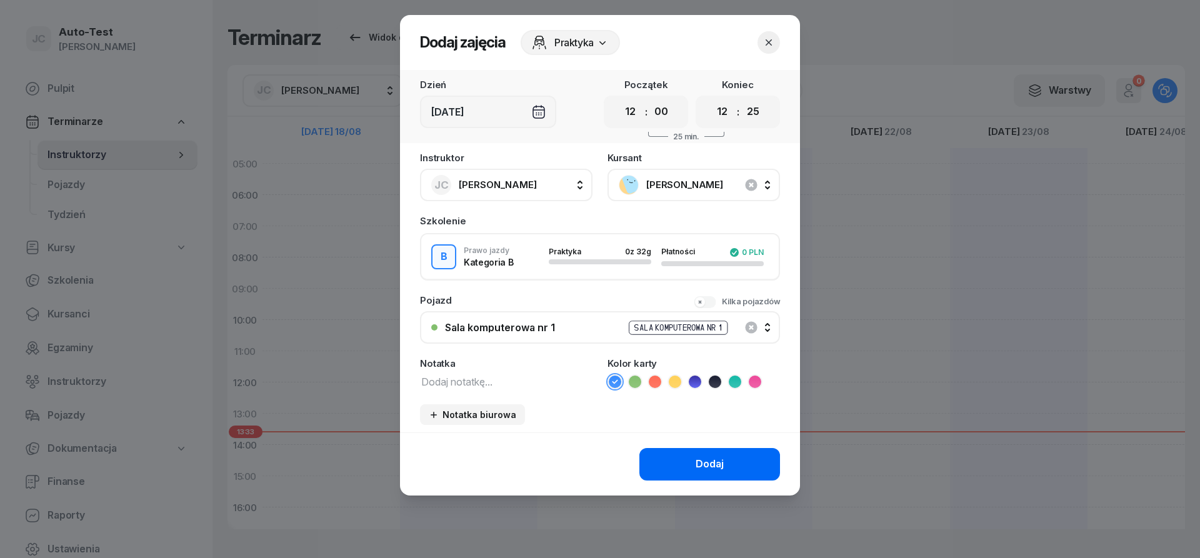
click at [704, 468] on div "Dodaj" at bounding box center [709, 464] width 28 height 16
